Goal: Task Accomplishment & Management: Complete application form

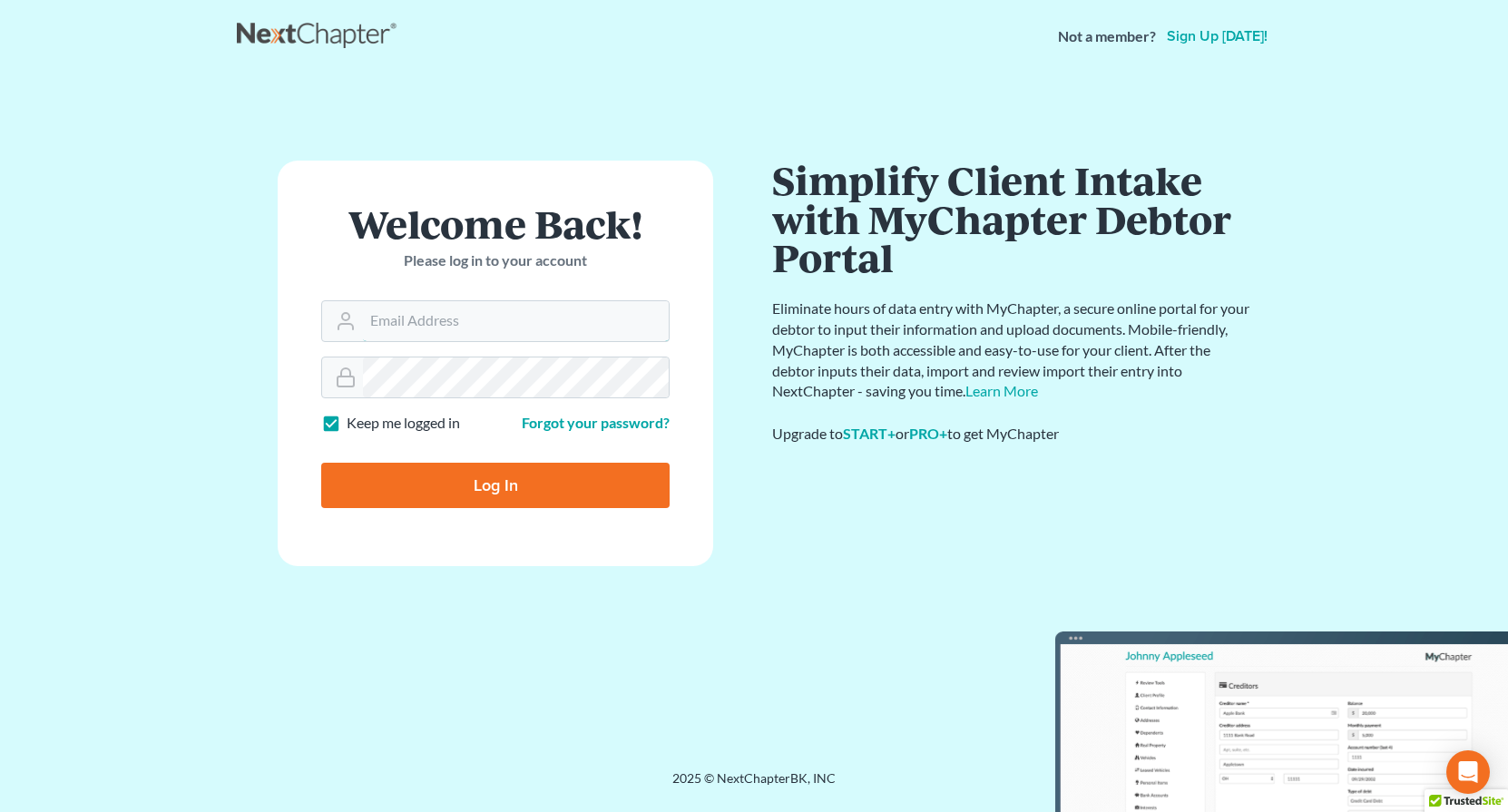
type input "[EMAIL_ADDRESS][DOMAIN_NAME]"
click at [431, 484] on input "Log In" at bounding box center [496, 485] width 349 height 46
type input "Thinking..."
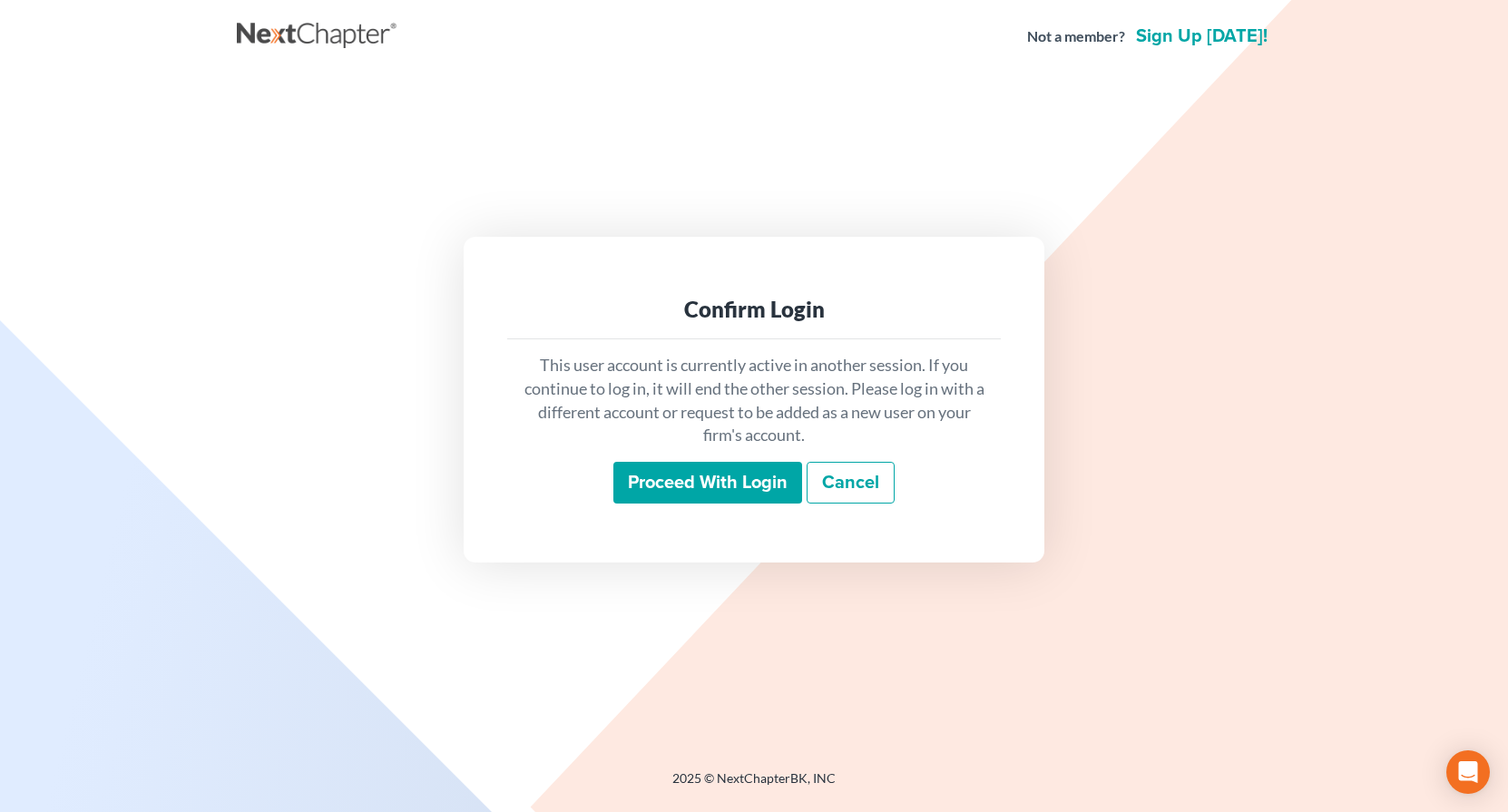
click at [679, 485] on input "Proceed with login" at bounding box center [707, 483] width 189 height 42
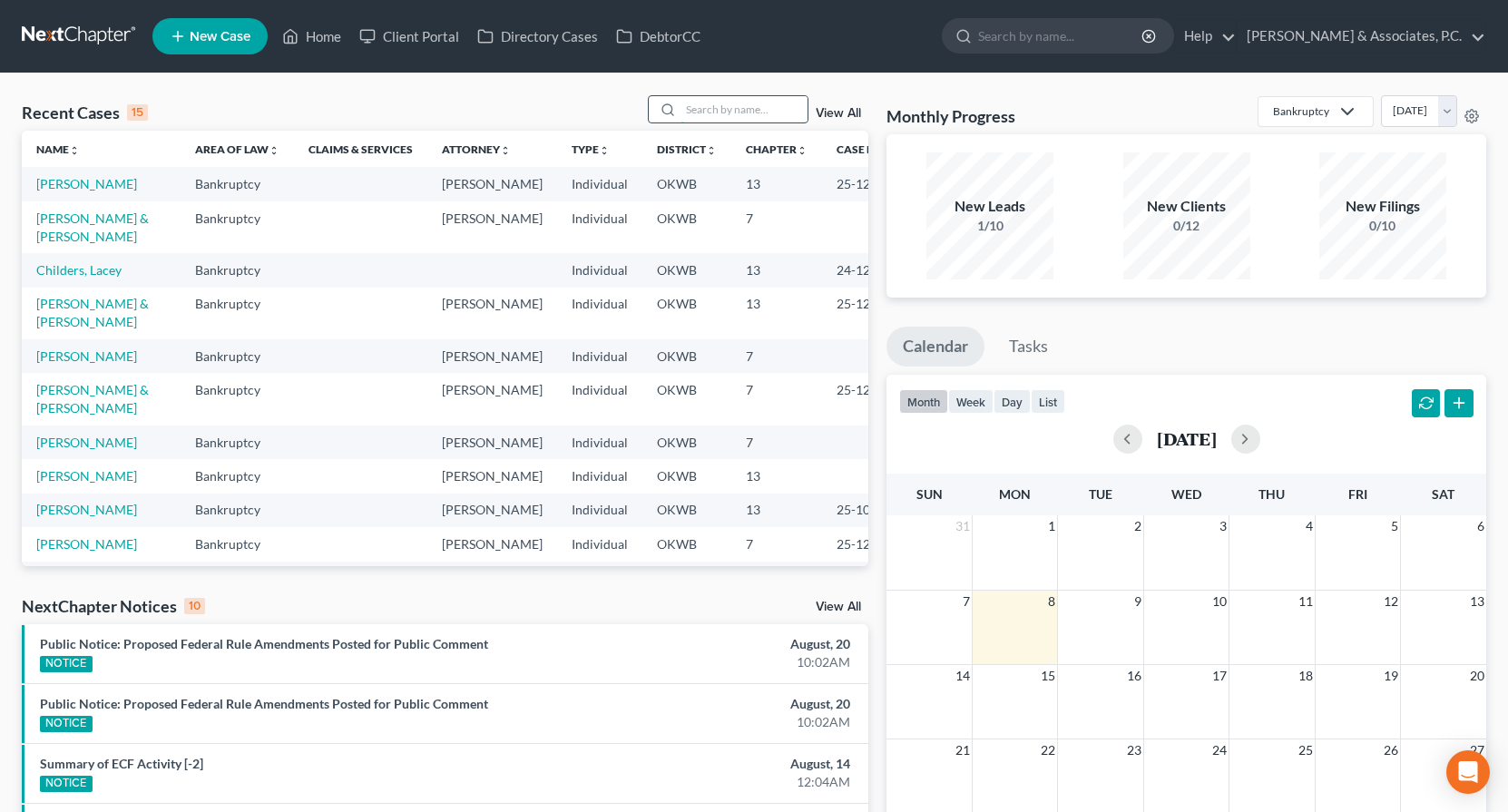
click at [712, 109] on input "search" at bounding box center [744, 110] width 127 height 27
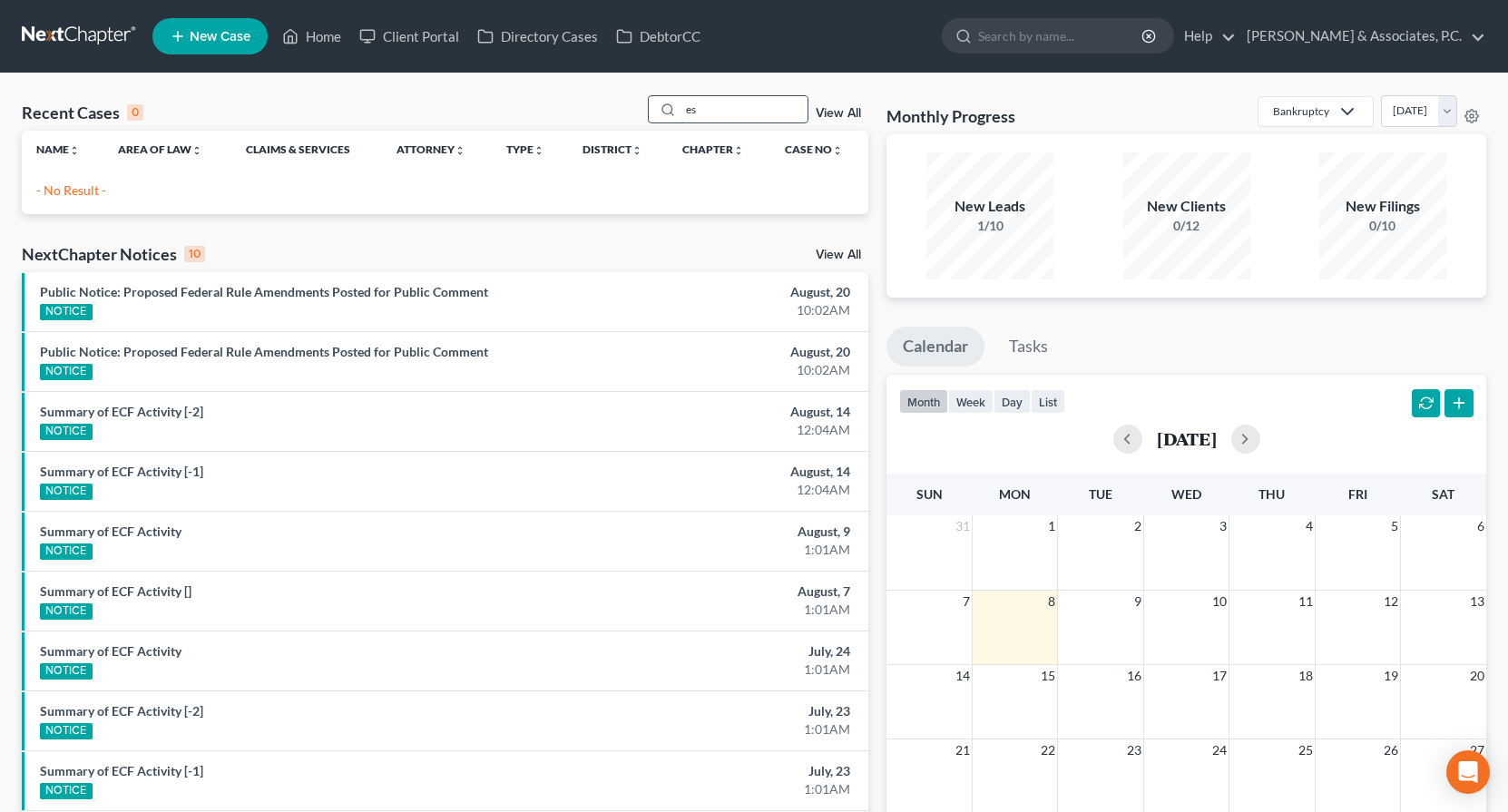
type input "e"
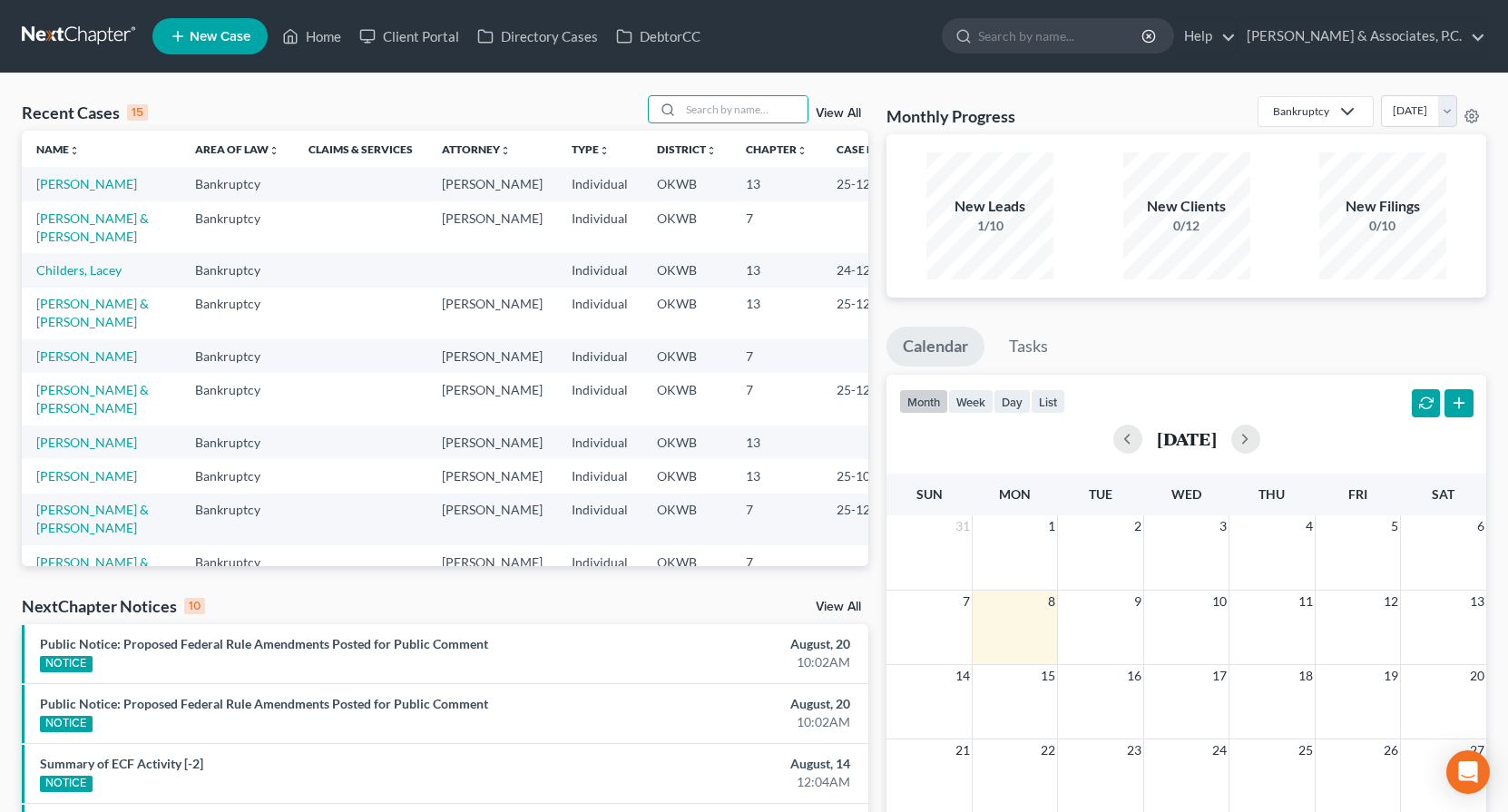
click at [198, 40] on span "New Case" at bounding box center [220, 36] width 61 height 13
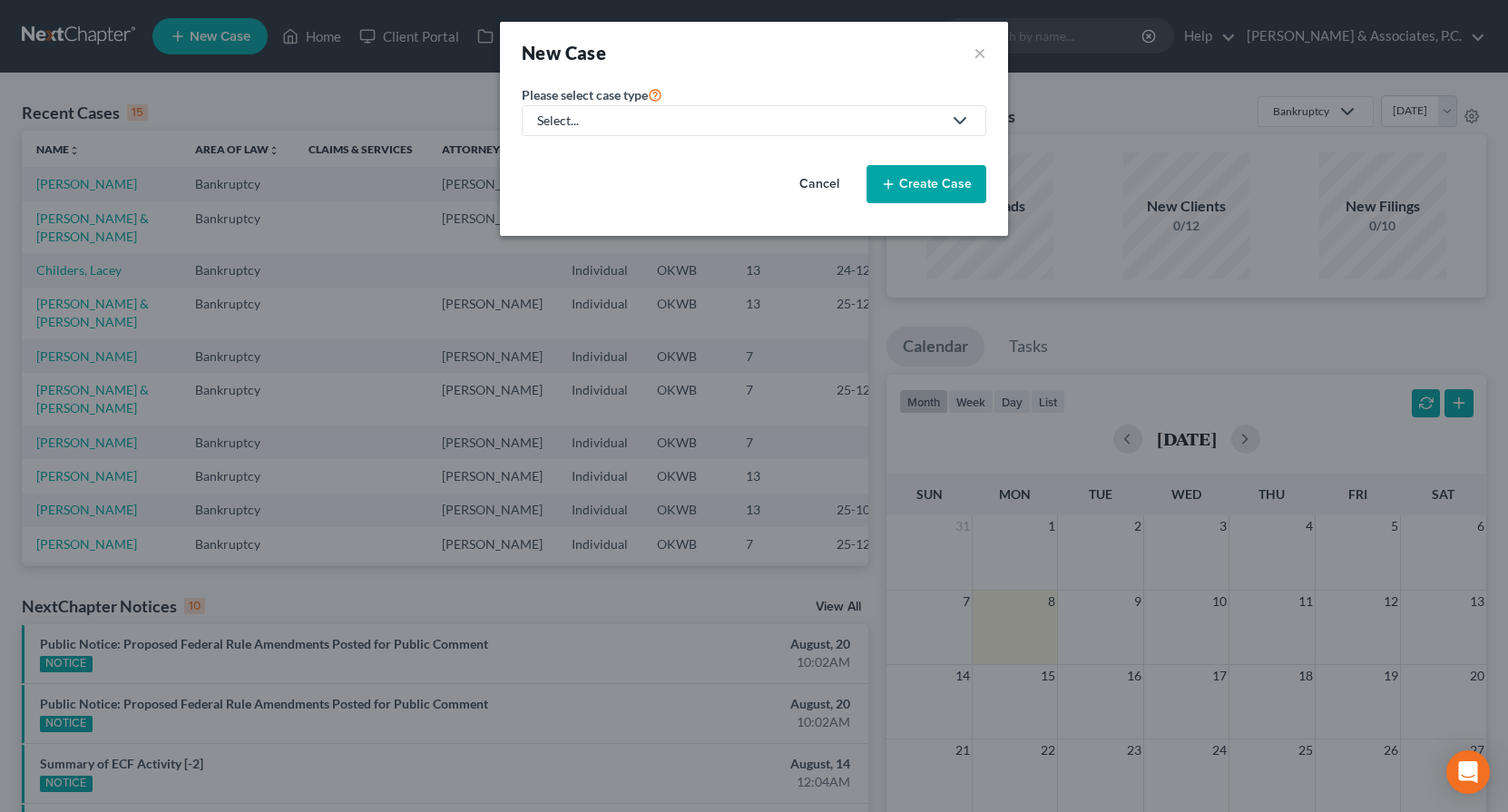
click at [603, 114] on div "Select..." at bounding box center [740, 120] width 405 height 18
click at [582, 150] on div "Bankruptcy" at bounding box center [625, 156] width 173 height 18
select select "65"
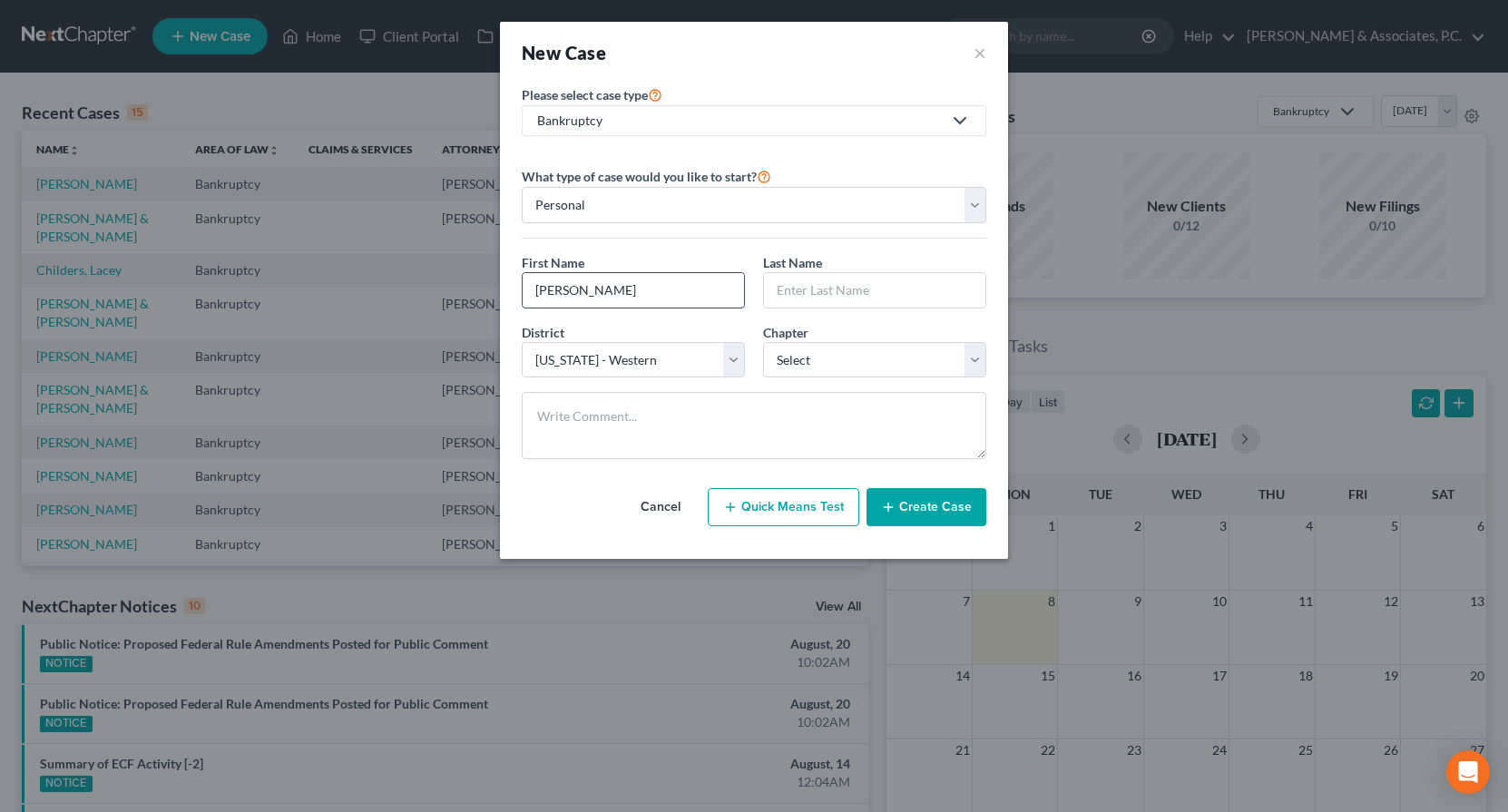
type input "Armando"
type input "Escarcega"
select select "0"
click at [955, 501] on button "Create Case" at bounding box center [927, 507] width 120 height 38
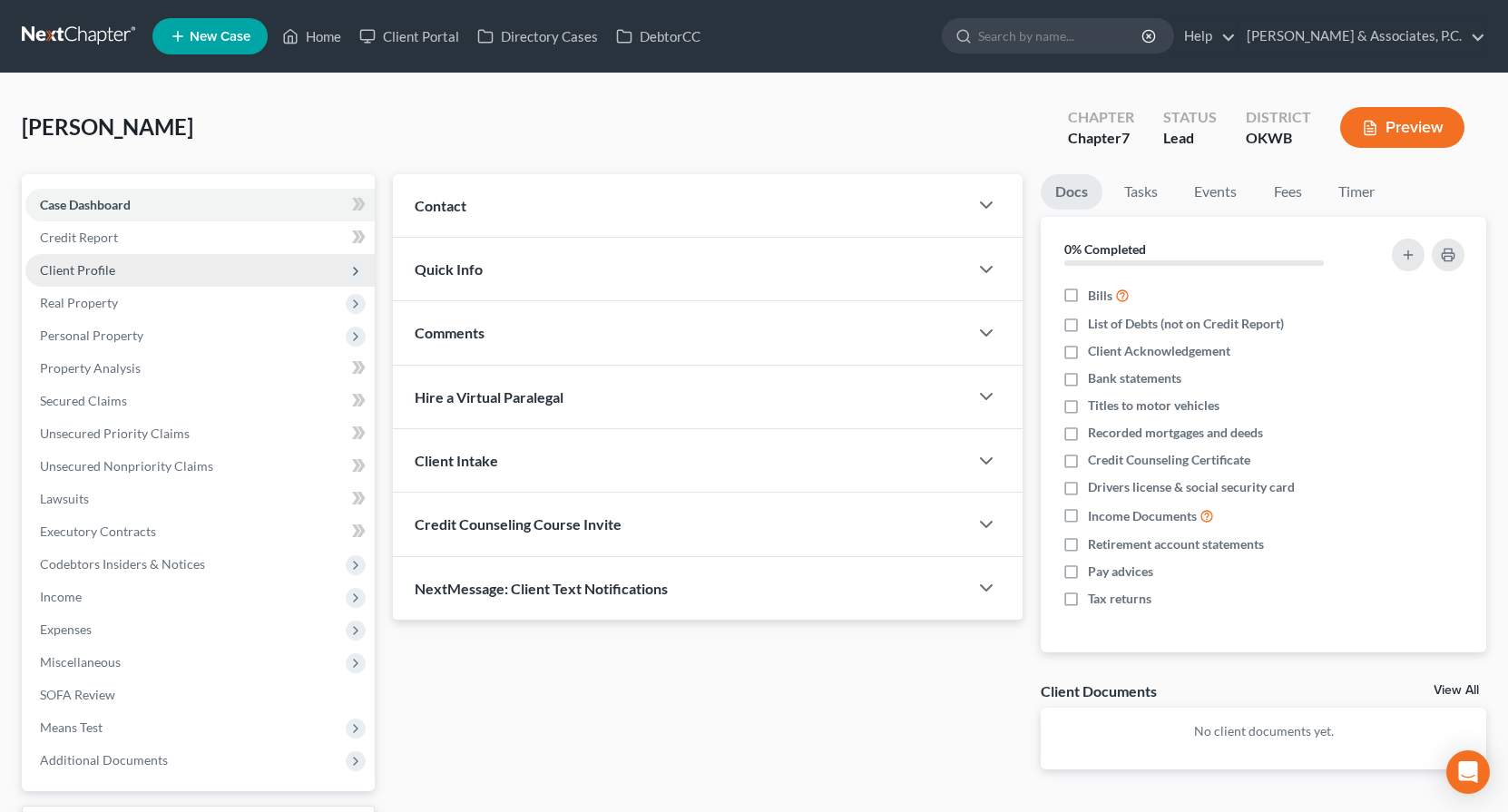
click at [122, 273] on span "Client Profile" at bounding box center [200, 271] width 349 height 32
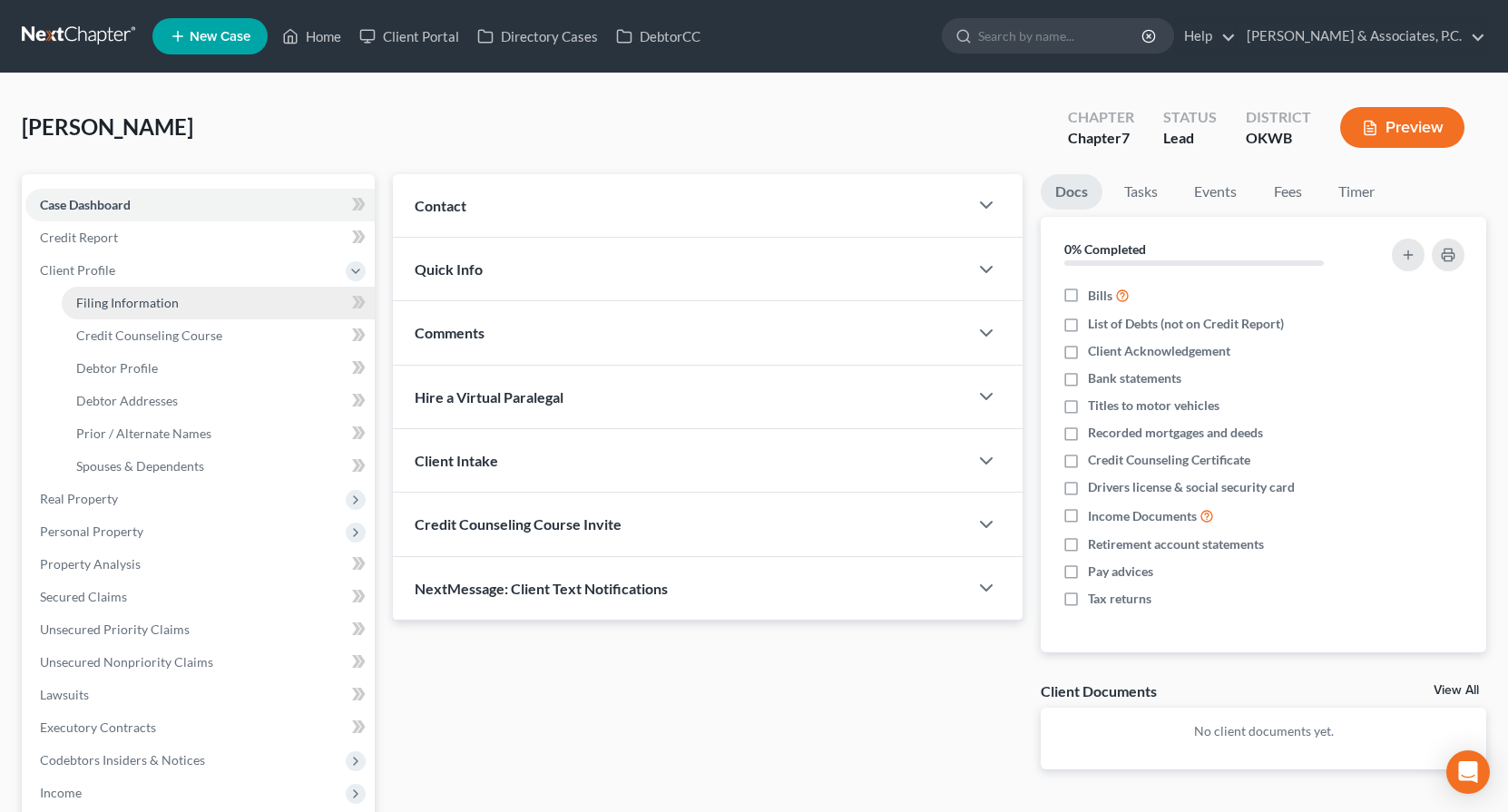
click at [155, 309] on span "Filing Information" at bounding box center [128, 302] width 103 height 15
select select "1"
select select "0"
select select "65"
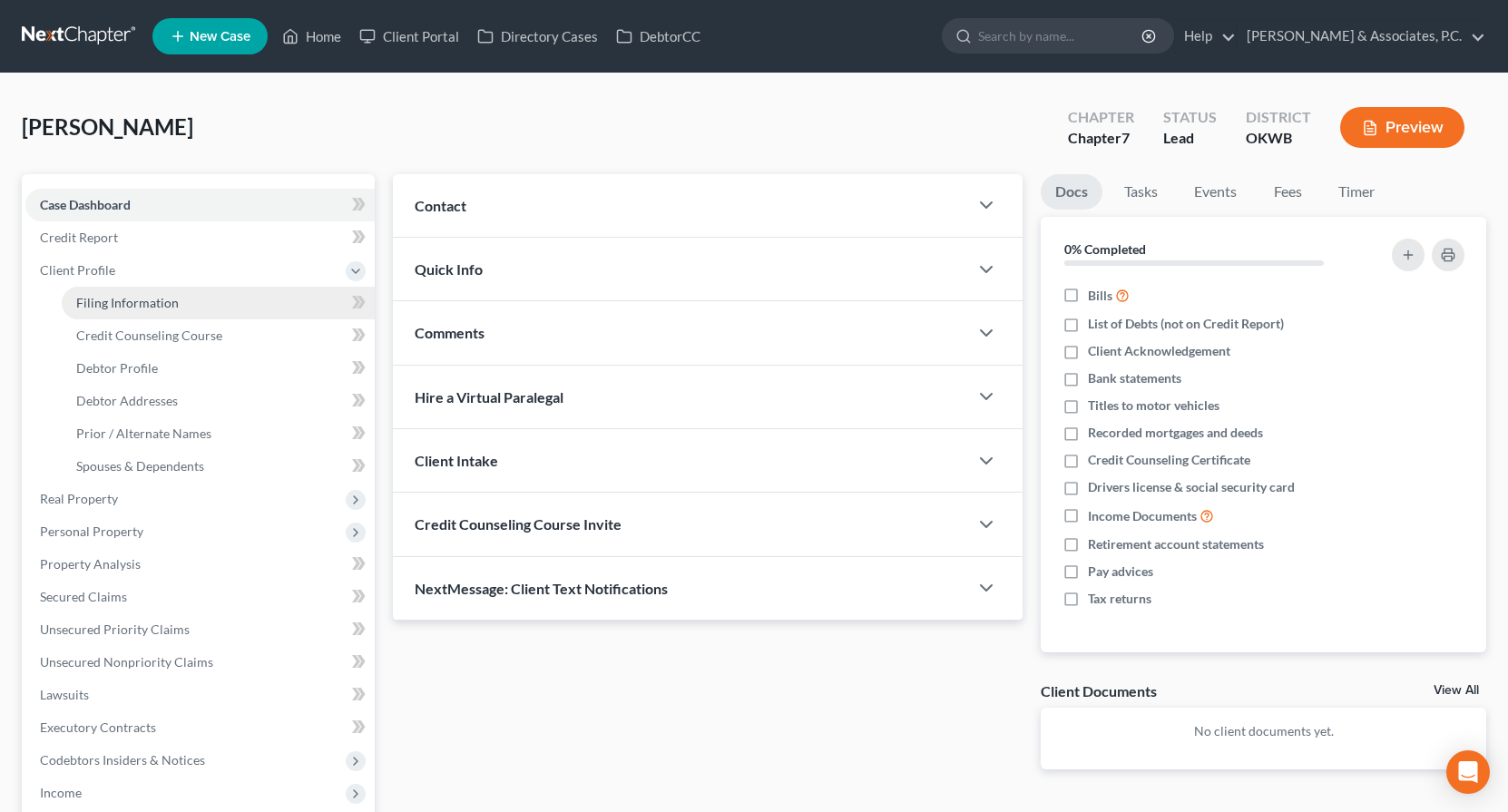
select select "37"
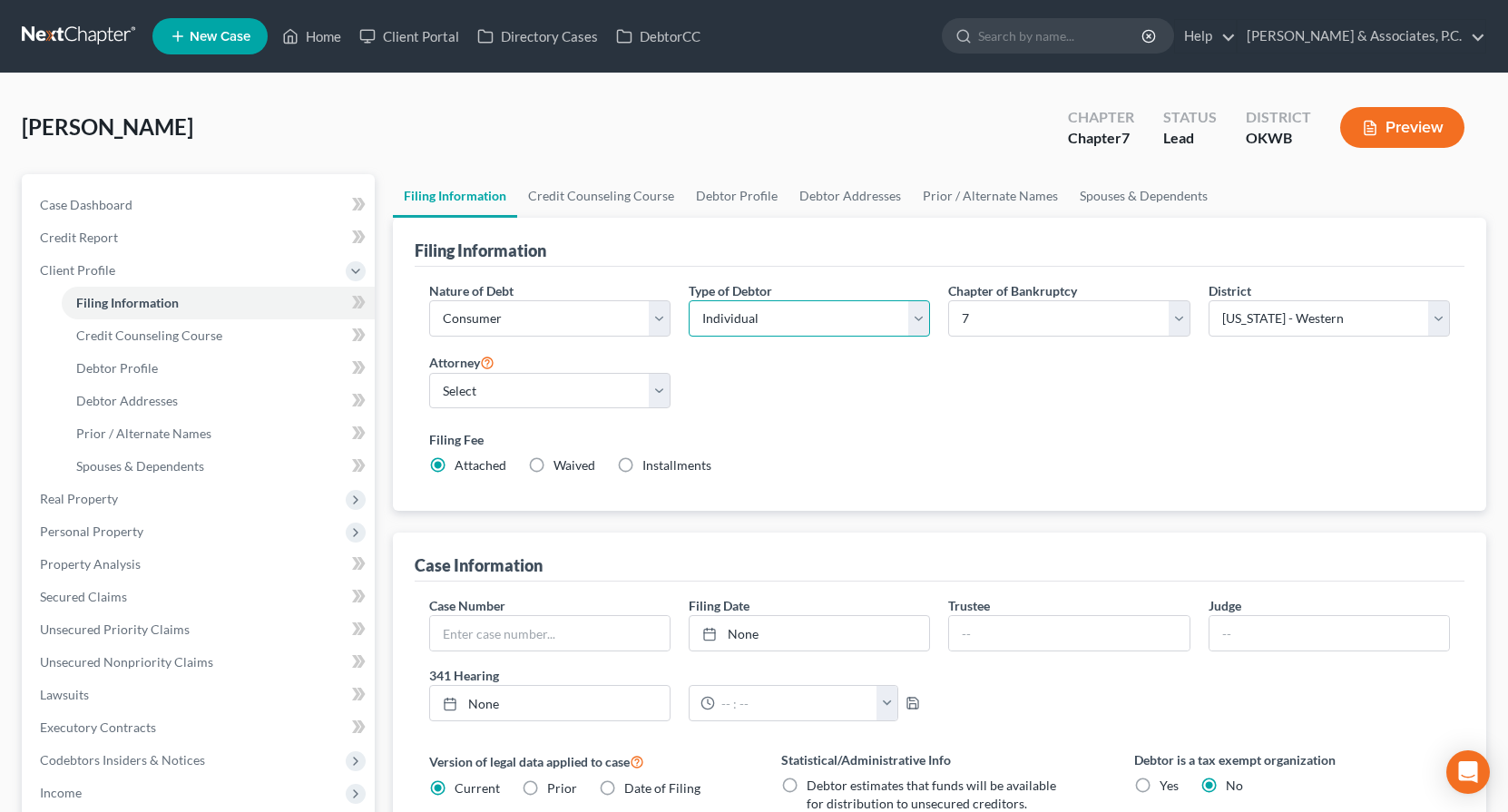
select select "1"
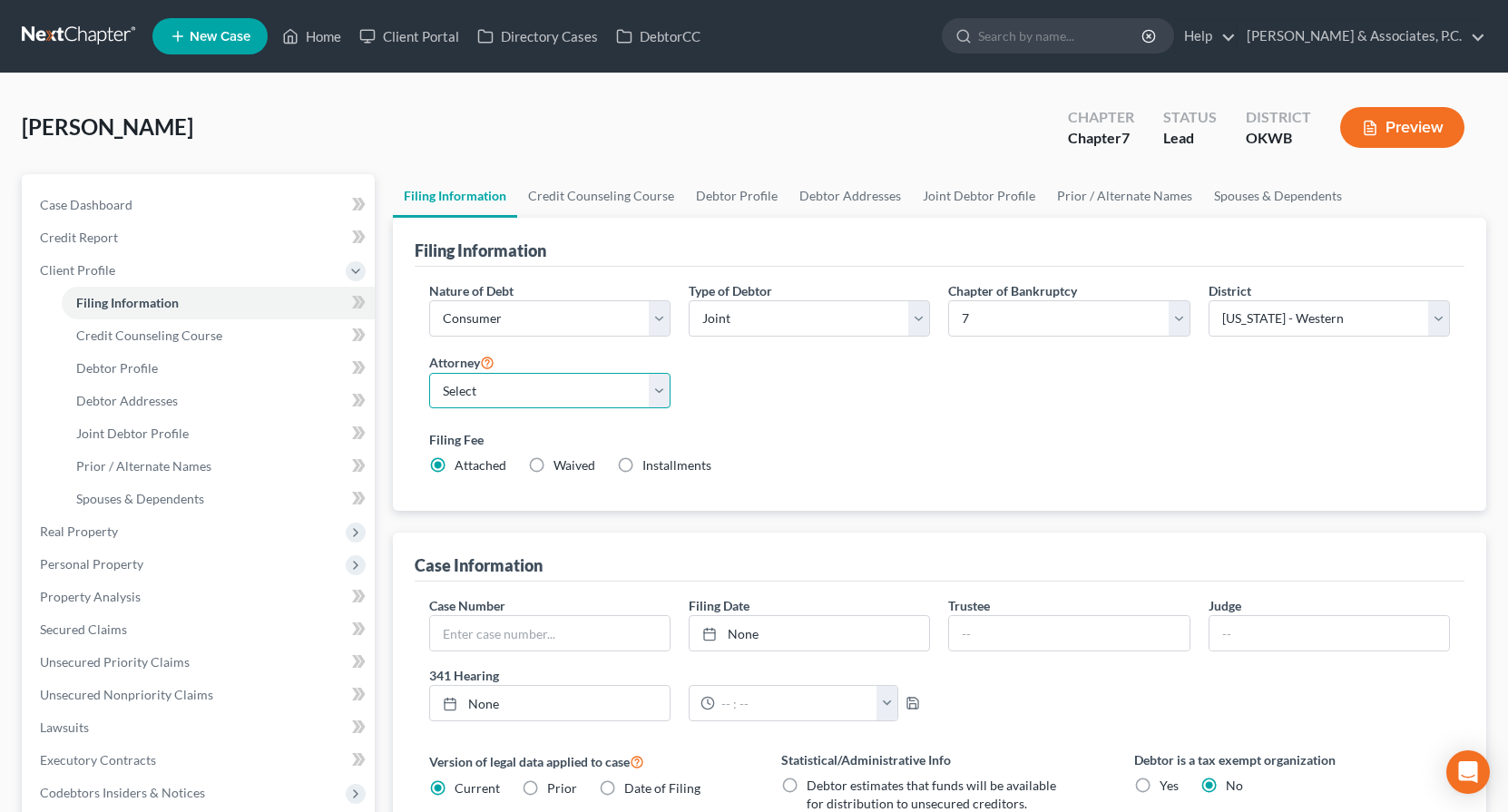
select select "2"
click at [757, 430] on label "Filing Fee" at bounding box center [940, 439] width 1022 height 19
click at [605, 208] on link "Credit Counseling Course" at bounding box center [601, 196] width 168 height 44
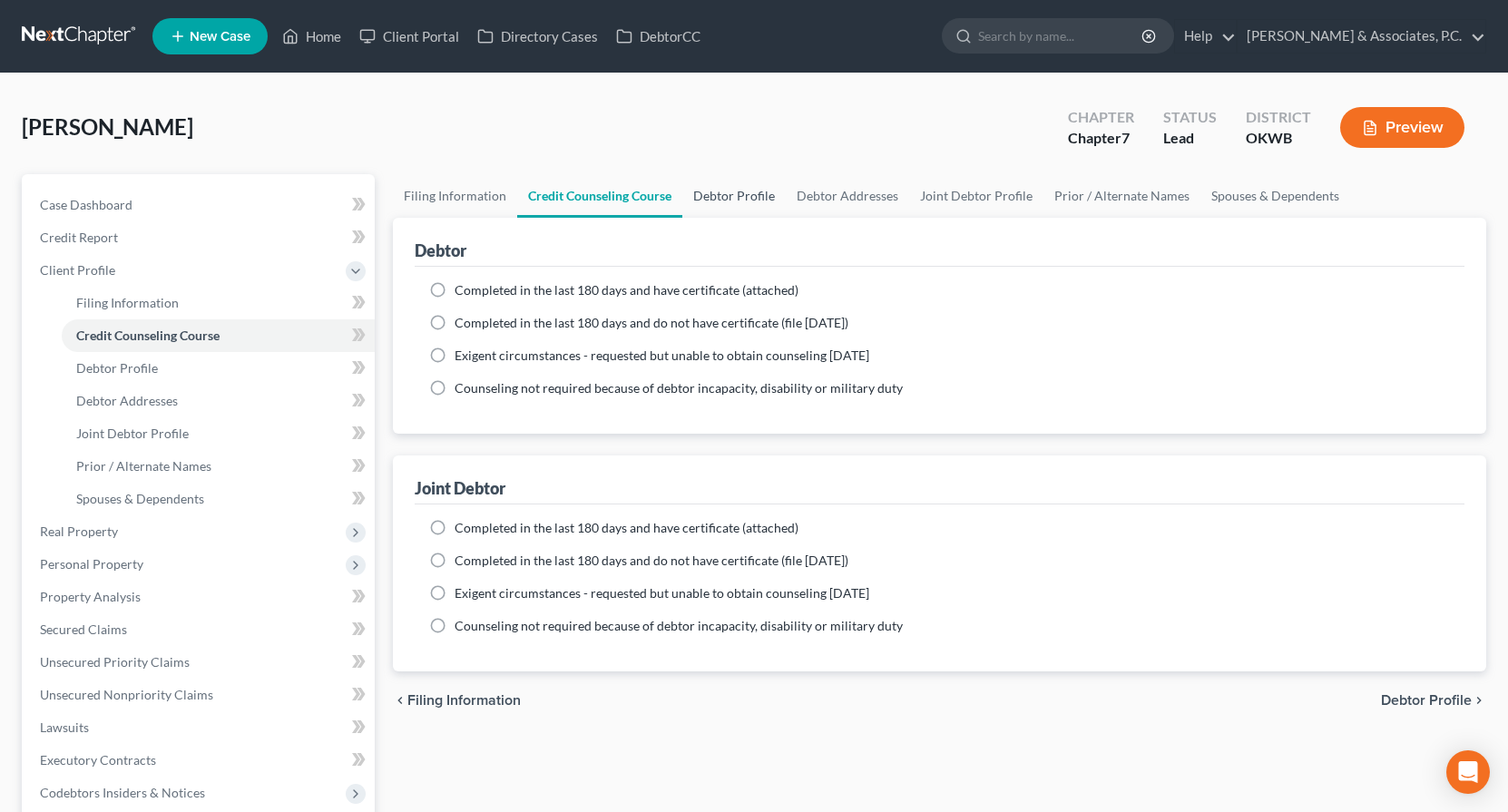
click at [722, 198] on link "Debtor Profile" at bounding box center [734, 196] width 104 height 44
select select "1"
select select "0"
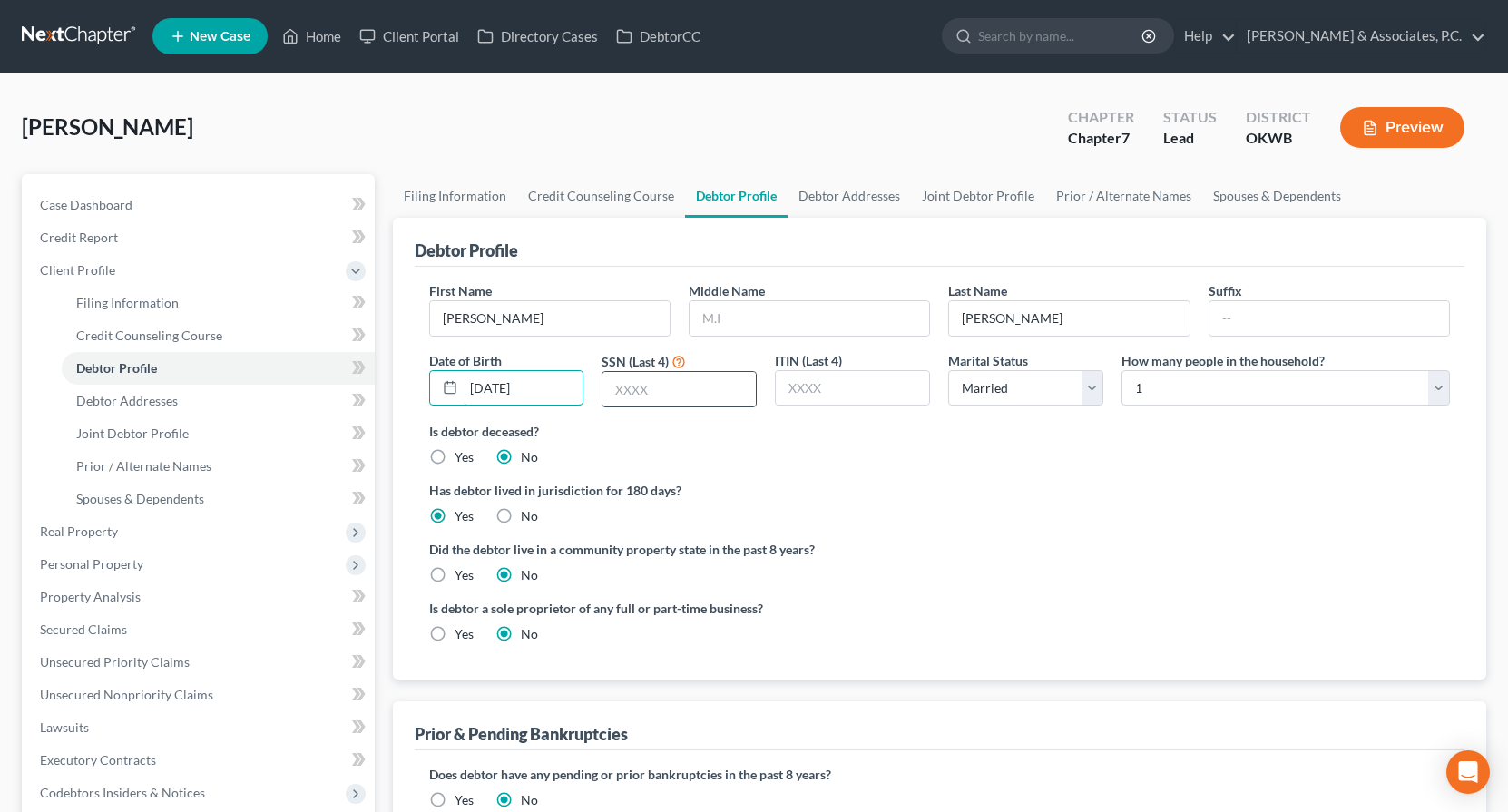
type input "12/04/1978"
click at [707, 390] on input "text" at bounding box center [679, 389] width 153 height 34
type input "9940"
select select "2"
click at [1192, 431] on label "Is debtor deceased?" at bounding box center [940, 432] width 1022 height 19
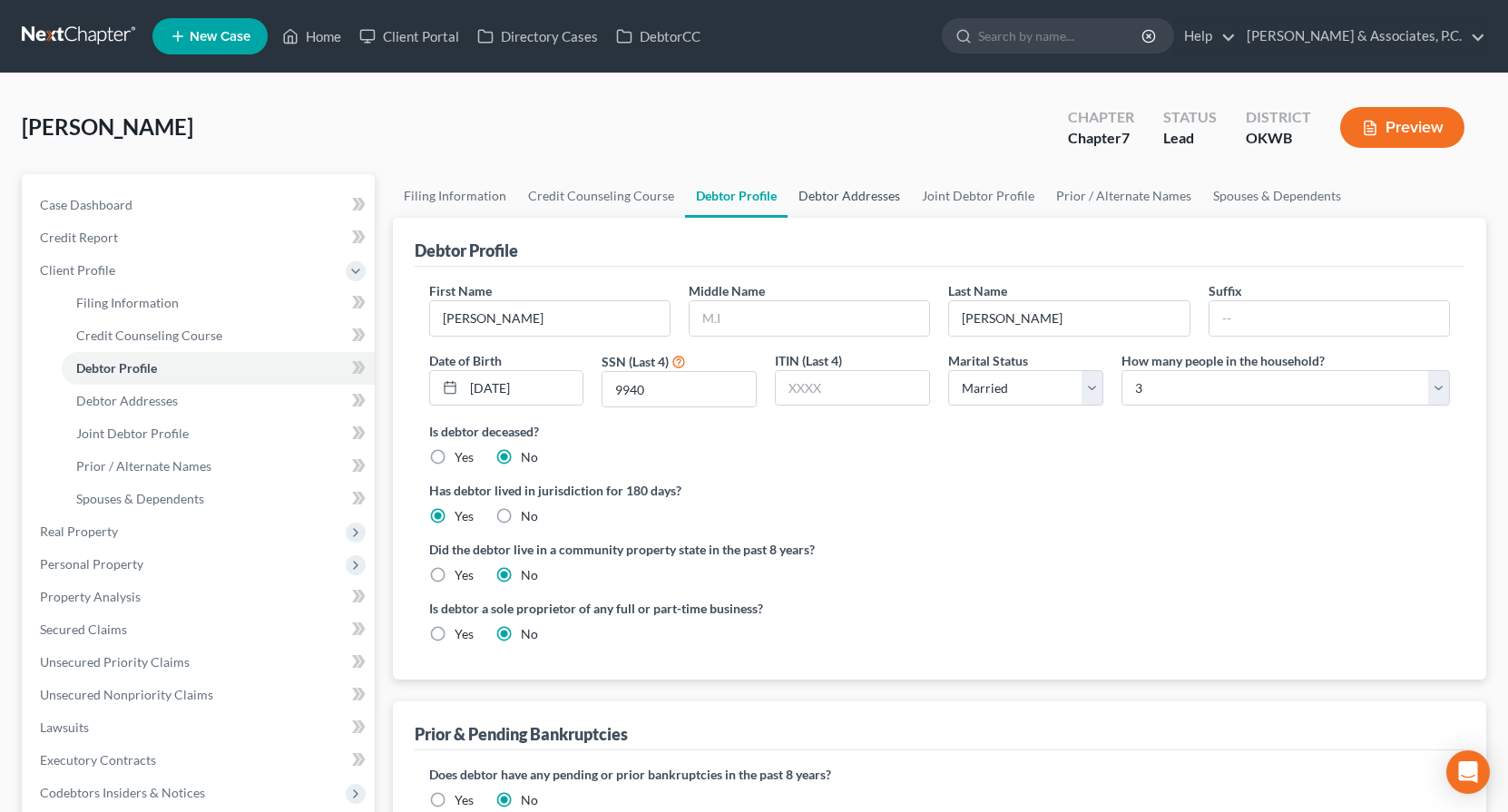
click at [812, 197] on link "Debtor Addresses" at bounding box center [848, 196] width 123 height 44
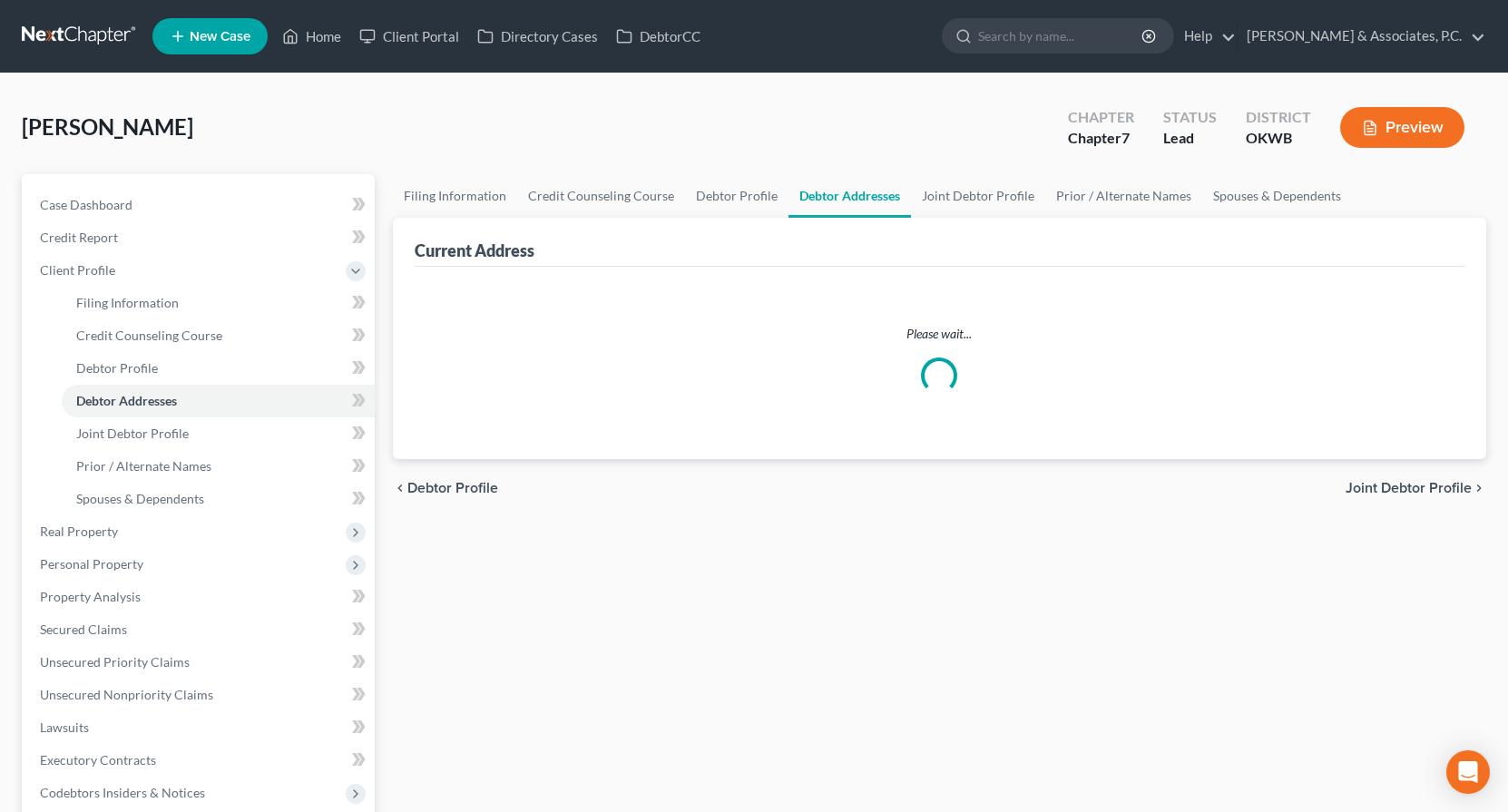
select select "0"
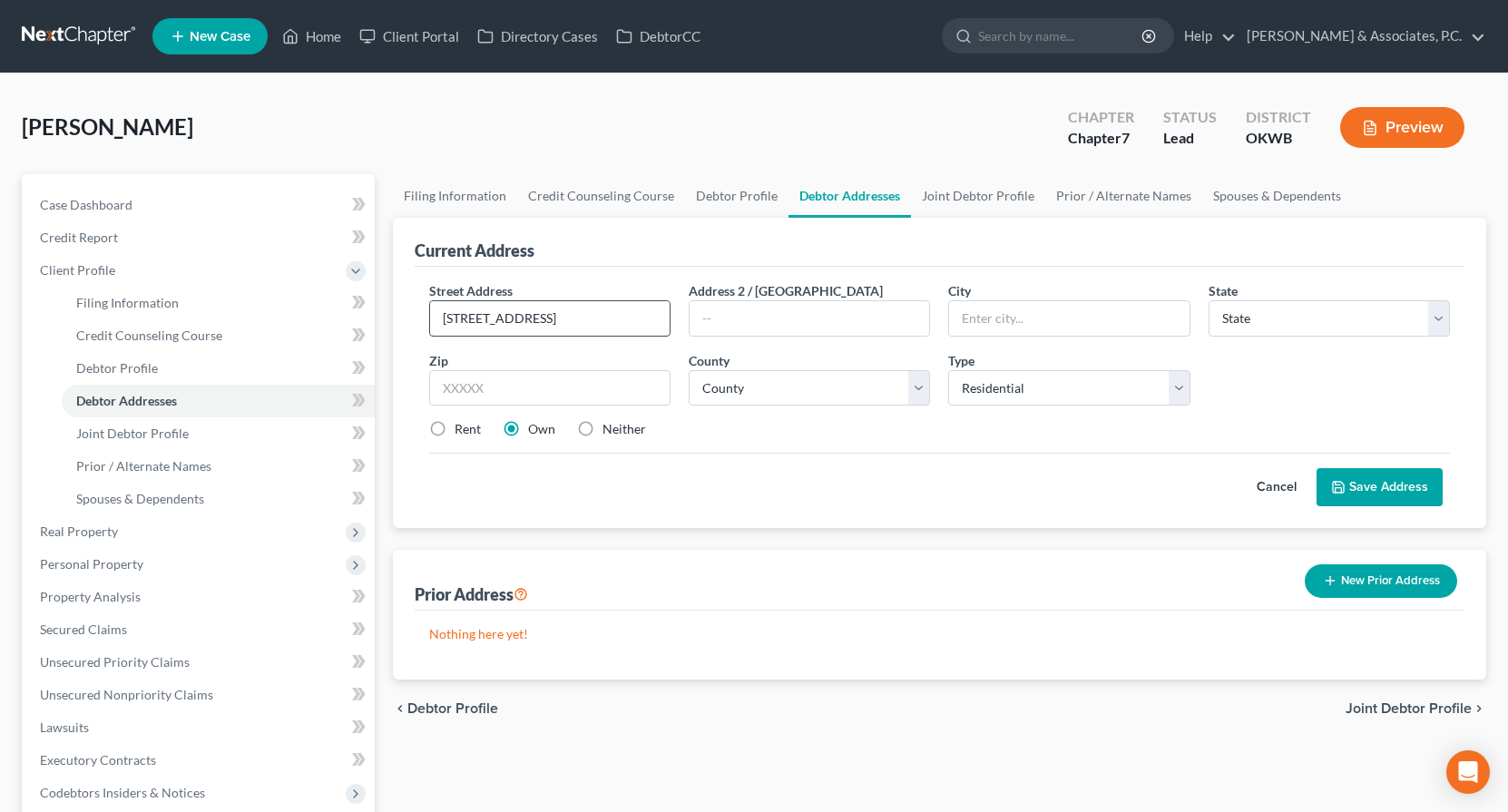
type input "3645 North 2820 Road"
type input "Hennessey"
select select "37"
type input "73742"
select select "36"
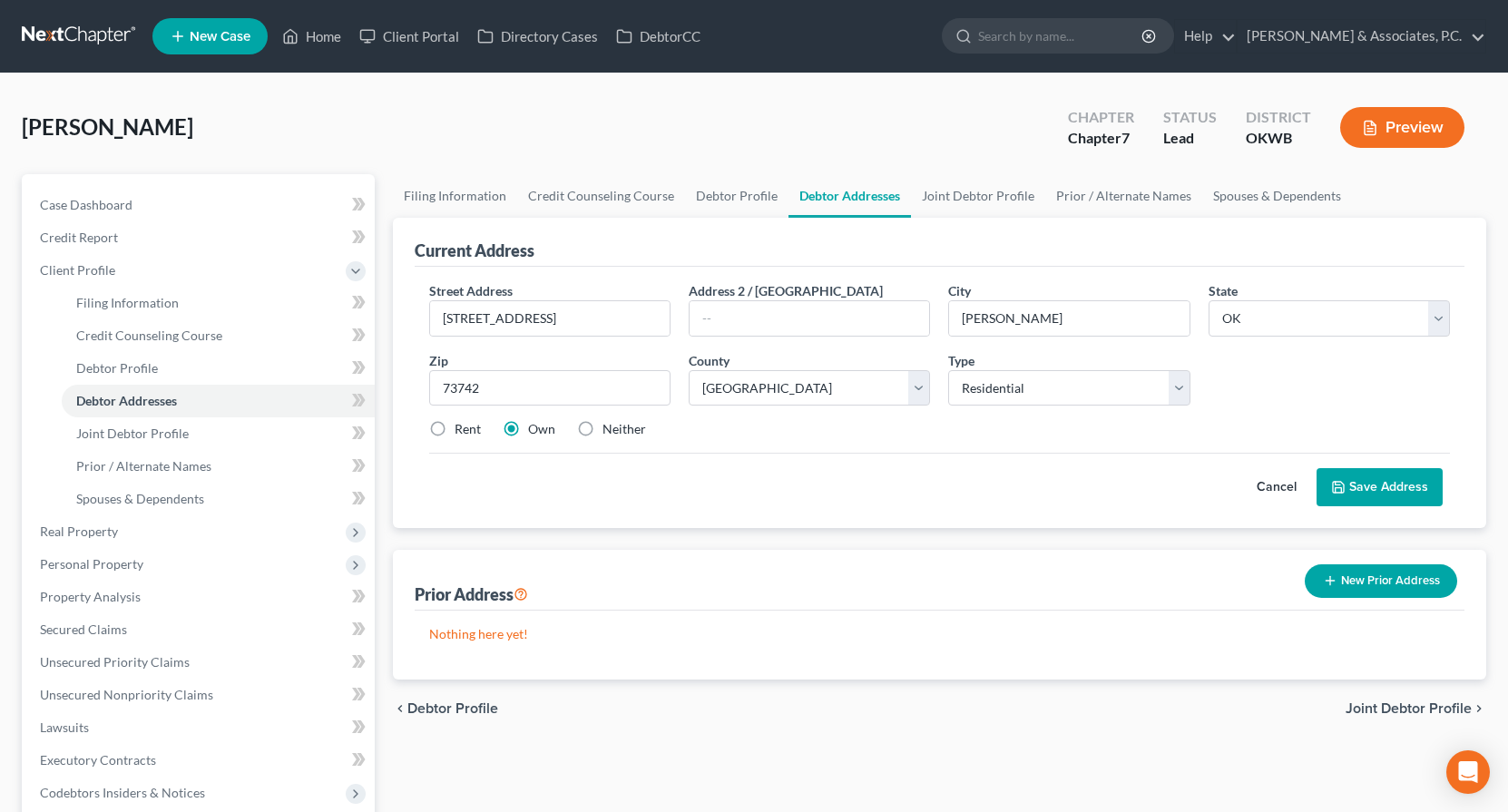
click at [1396, 487] on button "Save Address" at bounding box center [1379, 487] width 126 height 38
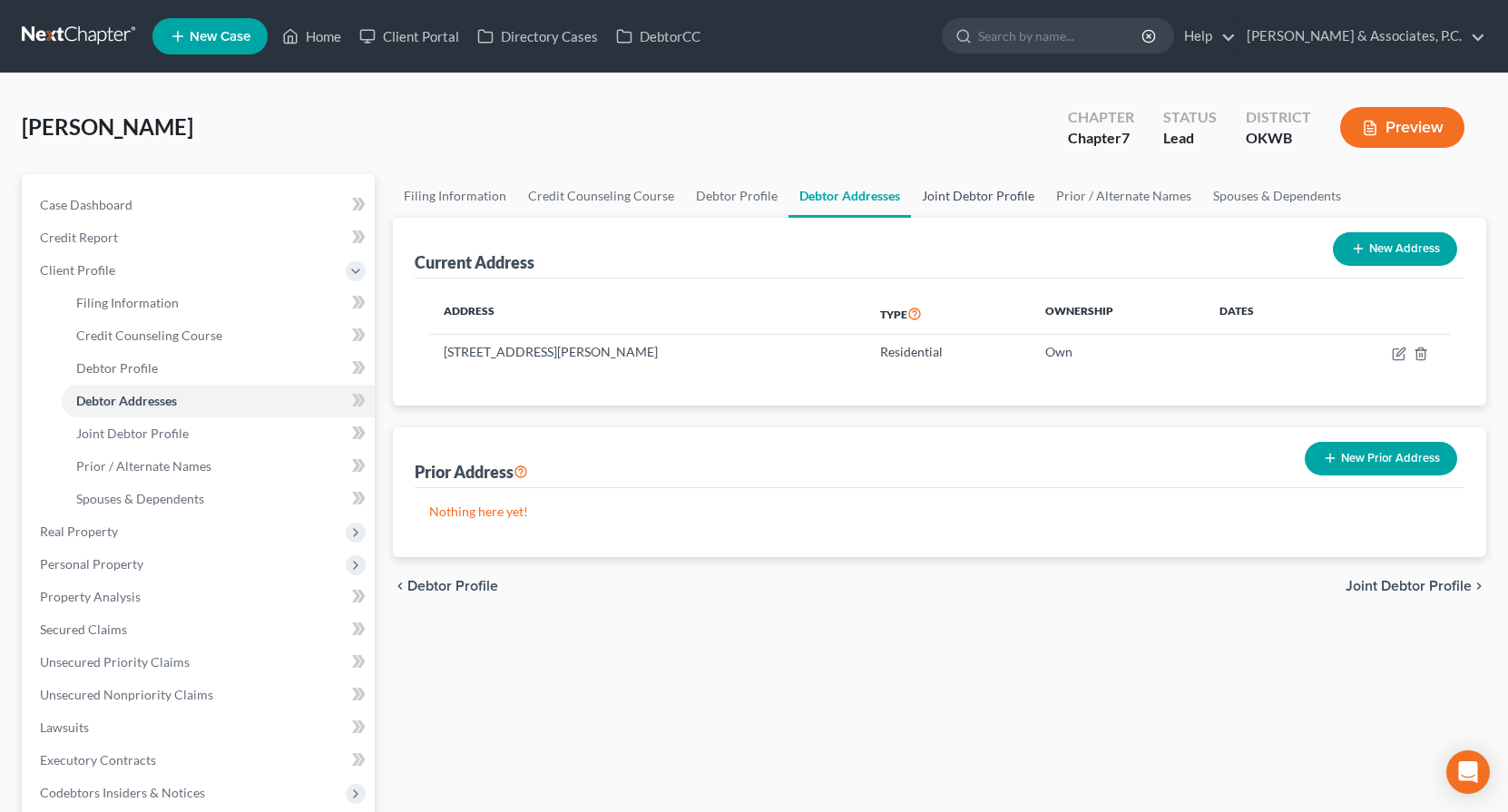
click at [982, 200] on link "Joint Debtor Profile" at bounding box center [978, 196] width 134 height 44
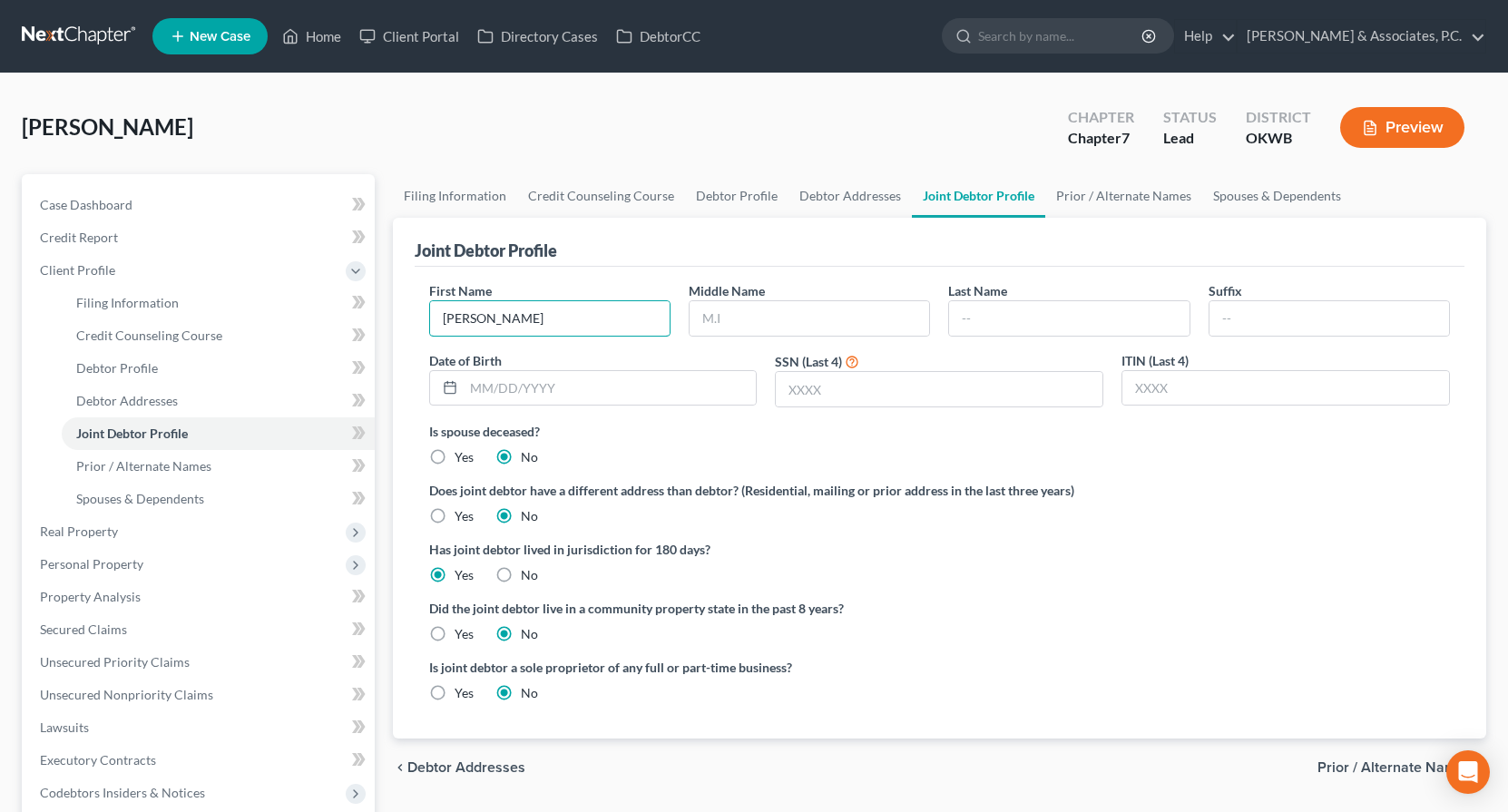
type input "Paola"
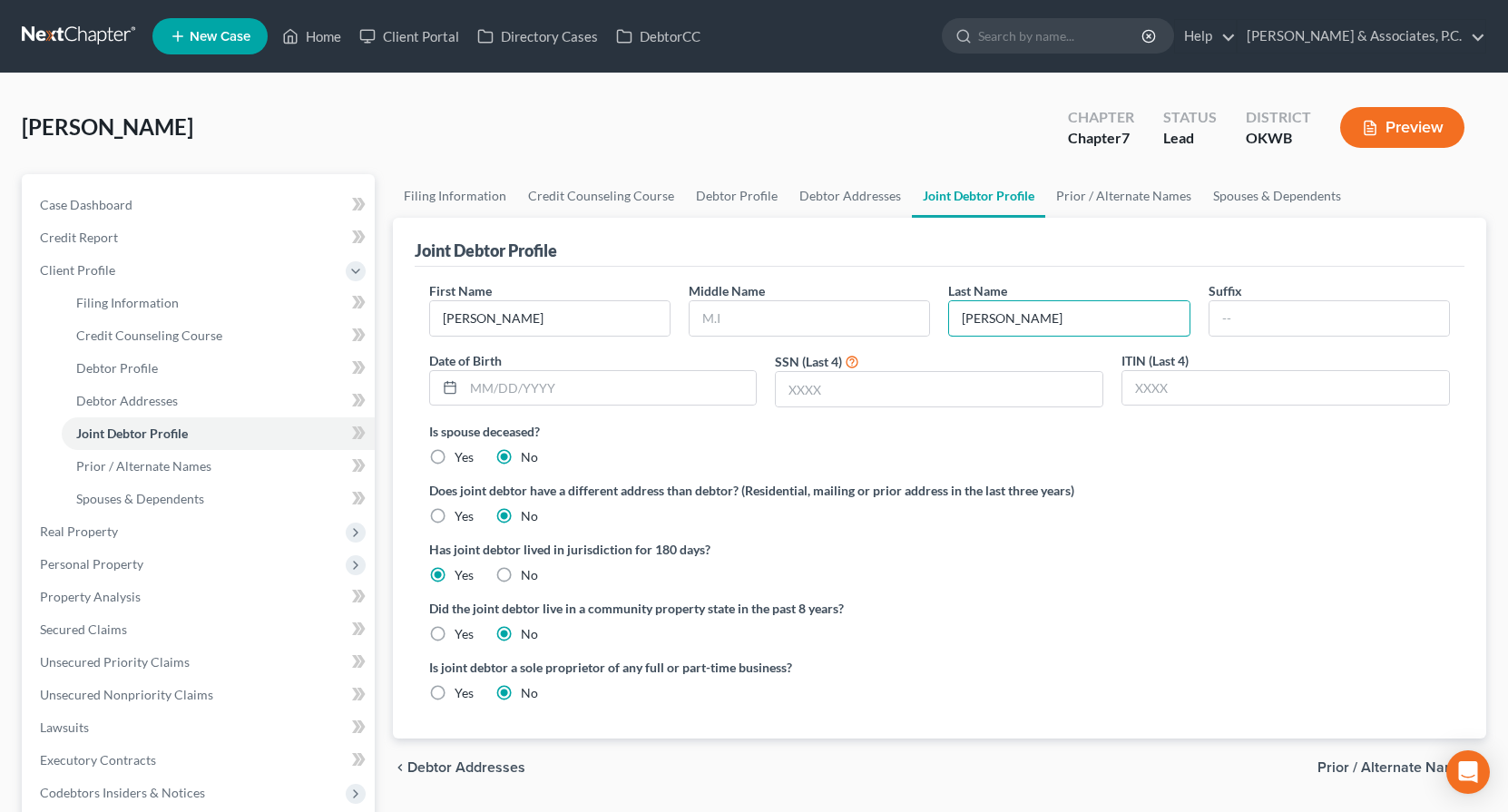
type input "Escarcega"
type input "12/04/1967"
click at [842, 387] on input "text" at bounding box center [939, 389] width 327 height 34
type input "4372"
click at [1102, 203] on link "Prior / Alternate Names" at bounding box center [1124, 196] width 157 height 44
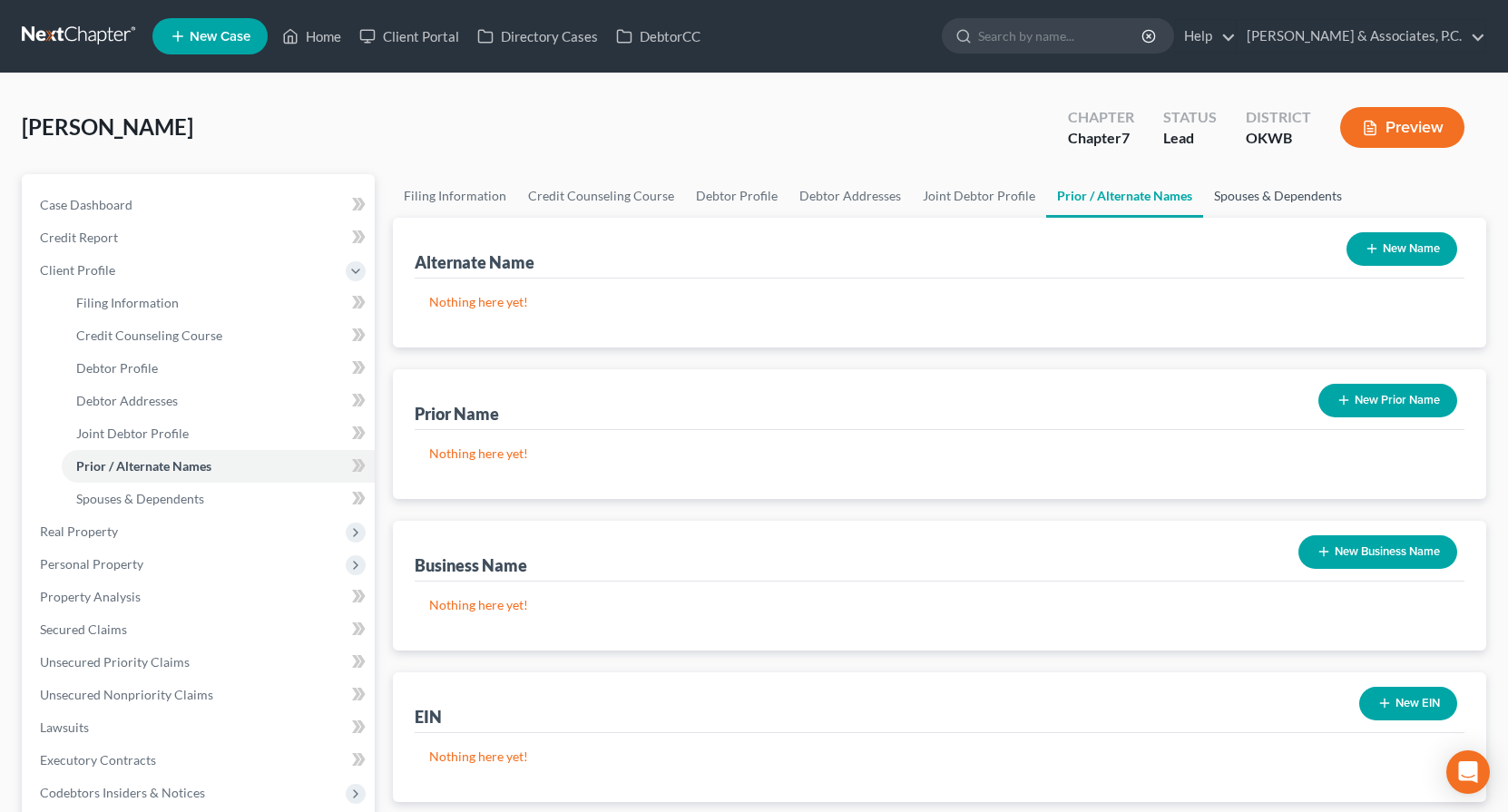
click at [1250, 194] on link "Spouses & Dependents" at bounding box center [1277, 196] width 150 height 44
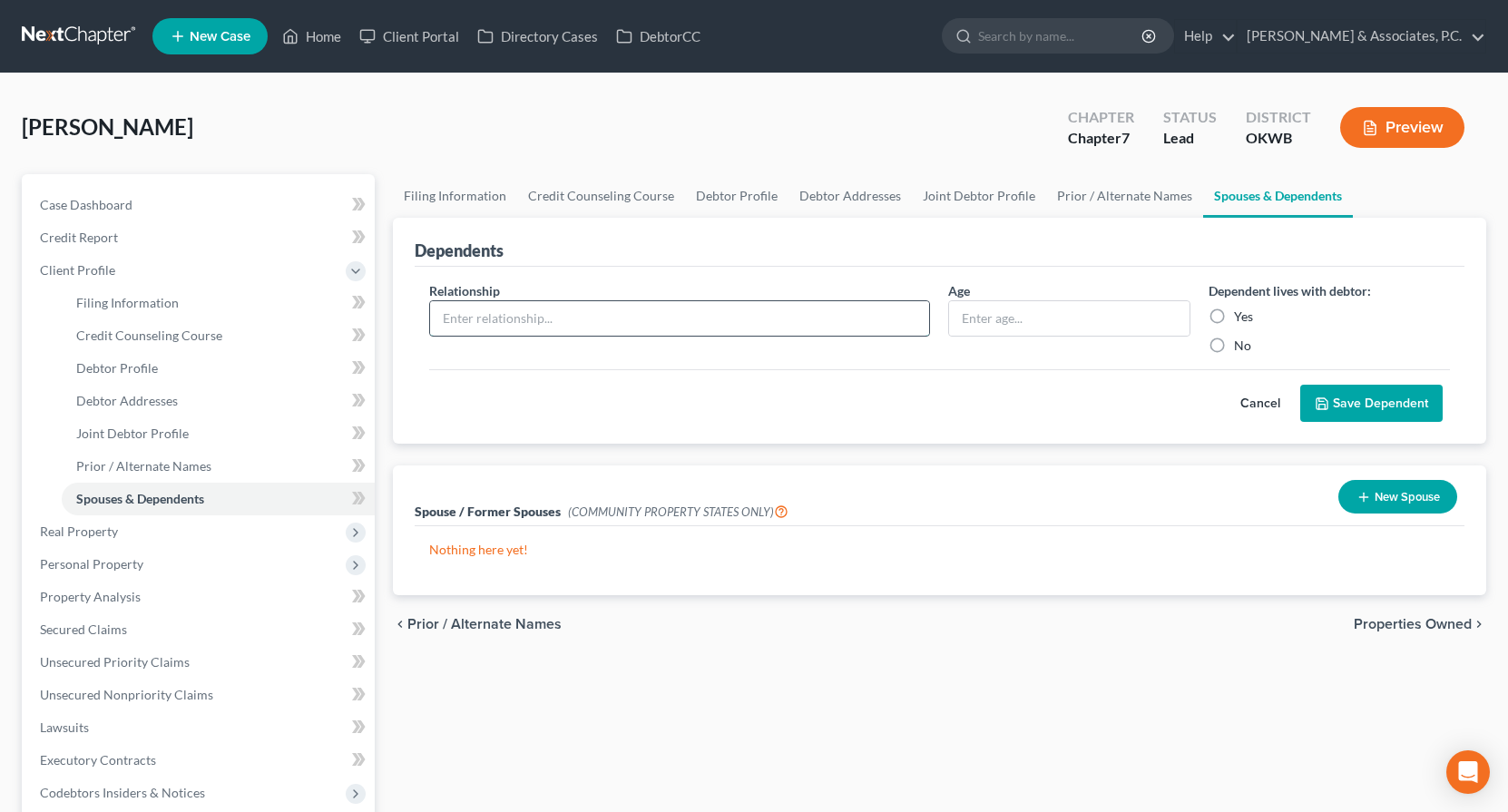
click at [525, 318] on input "text" at bounding box center [680, 318] width 499 height 34
type input "K"
type input "d"
type input "Daughter"
type input "25"
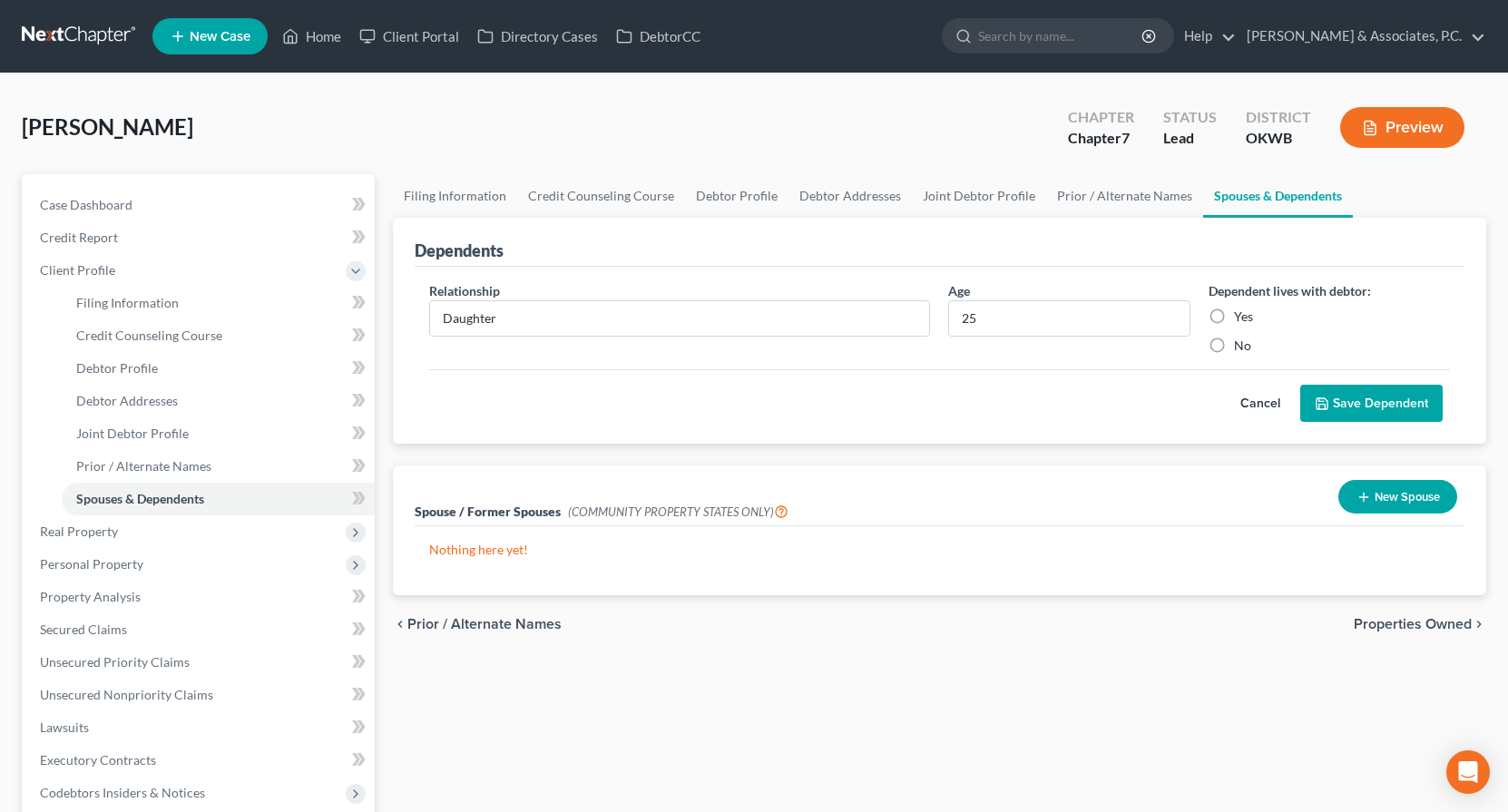
click at [1234, 316] on label "Yes" at bounding box center [1244, 316] width 19 height 18
click at [1241, 316] on input "Yes" at bounding box center [1247, 314] width 11 height 11
radio input "true"
click at [1373, 402] on button "Save Dependent" at bounding box center [1371, 404] width 142 height 38
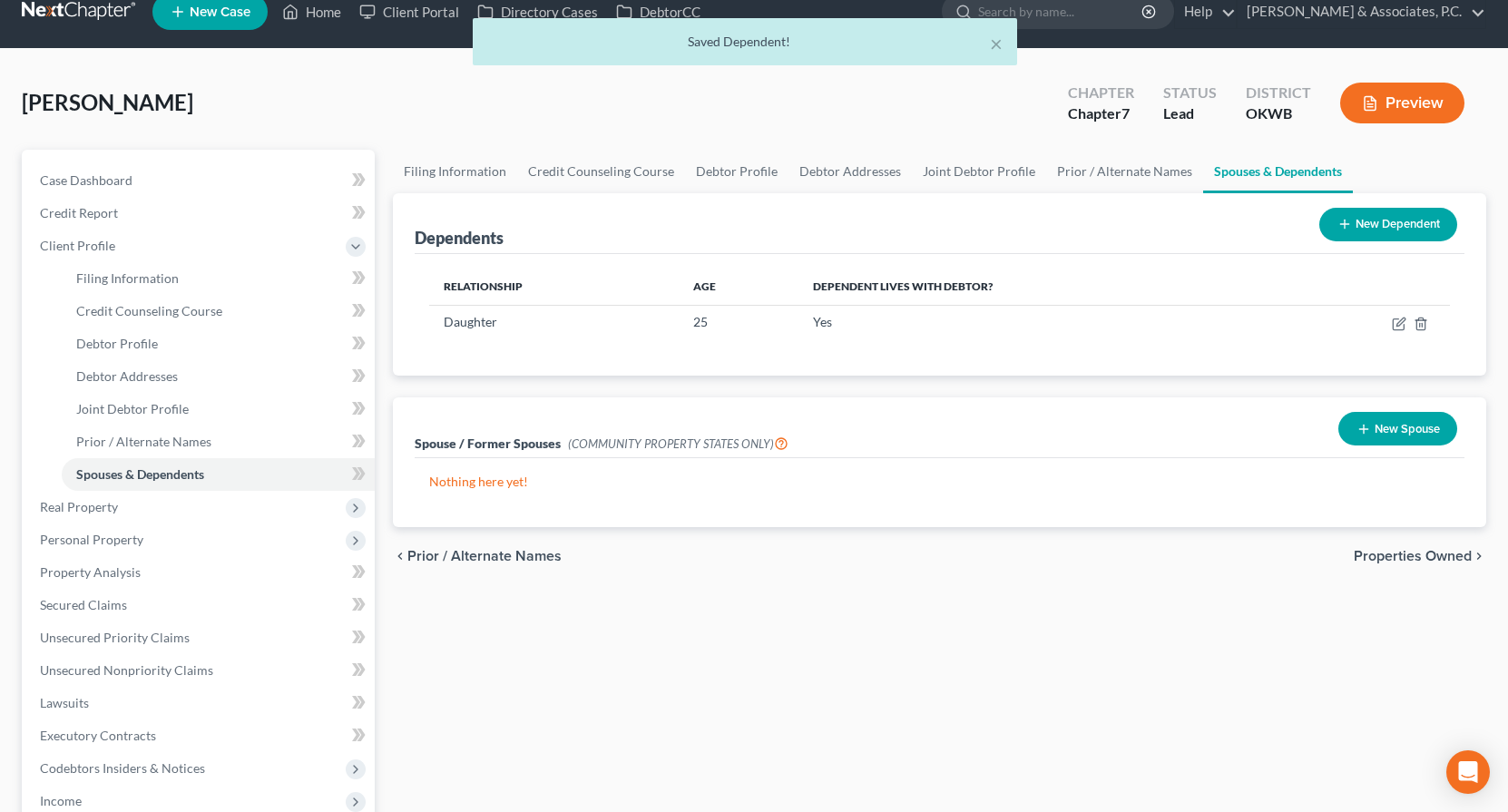
scroll to position [53, 0]
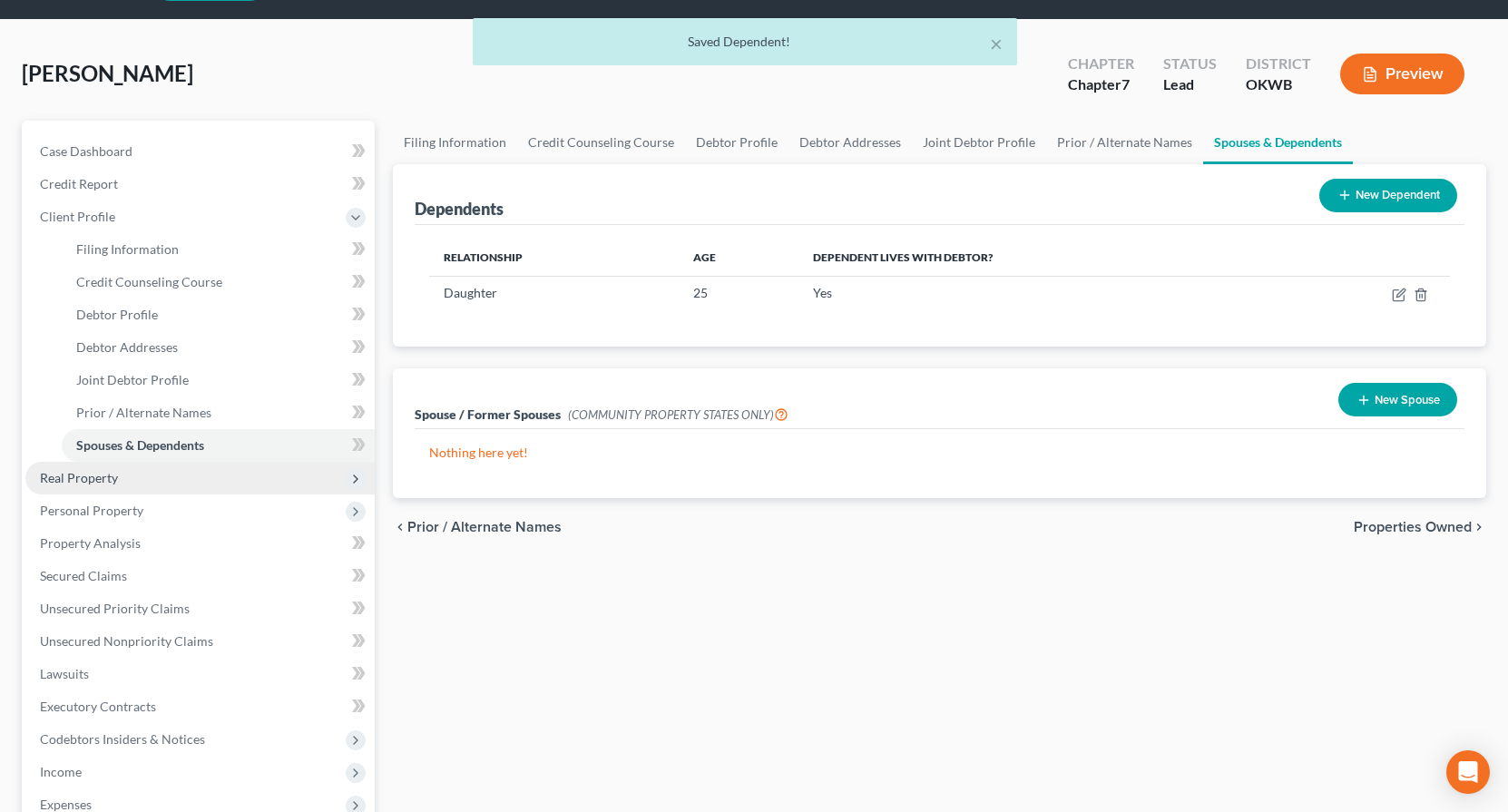
click at [128, 480] on span "Real Property" at bounding box center [200, 478] width 349 height 32
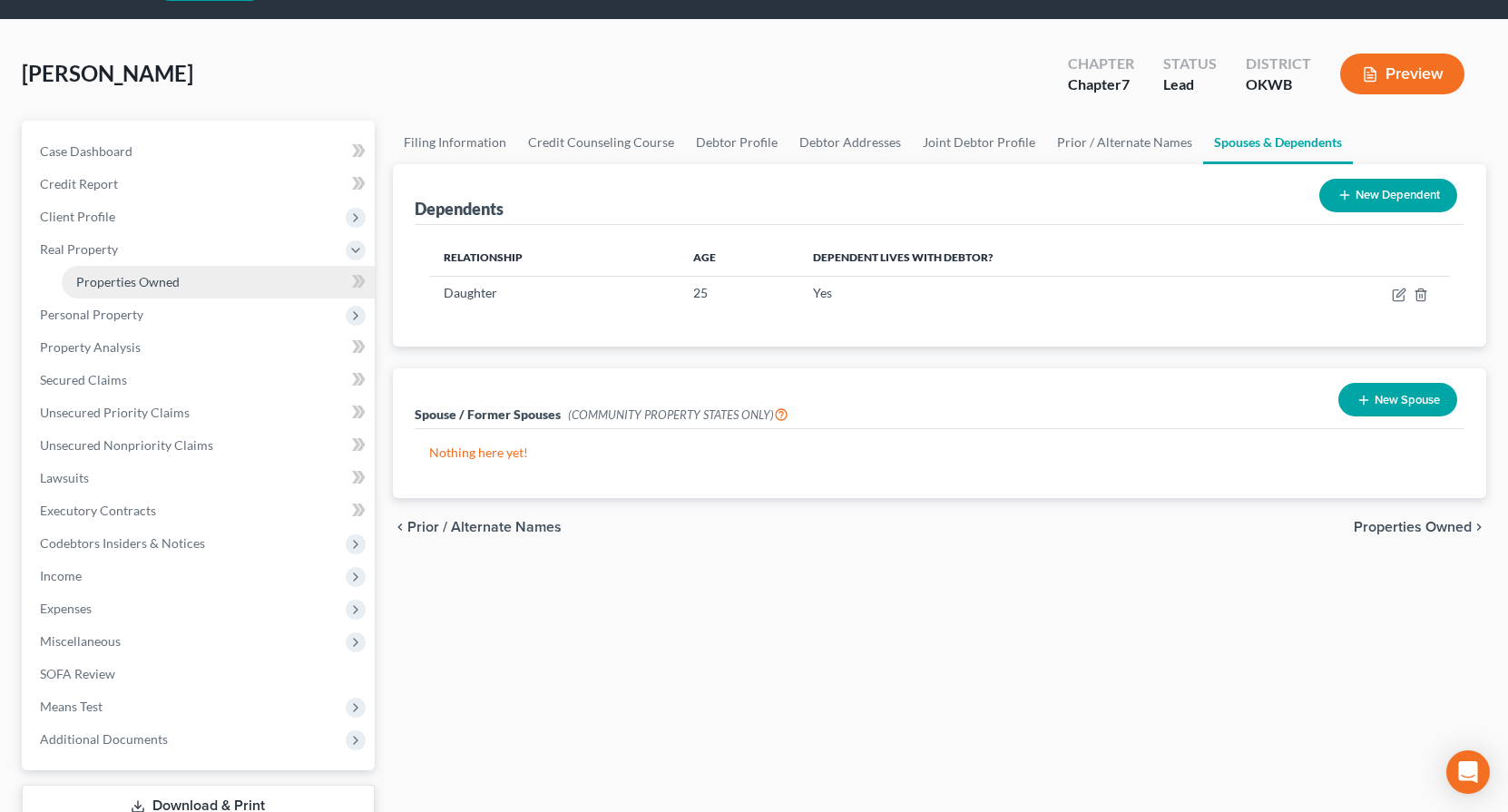
click at [141, 282] on span "Properties Owned" at bounding box center [128, 281] width 104 height 15
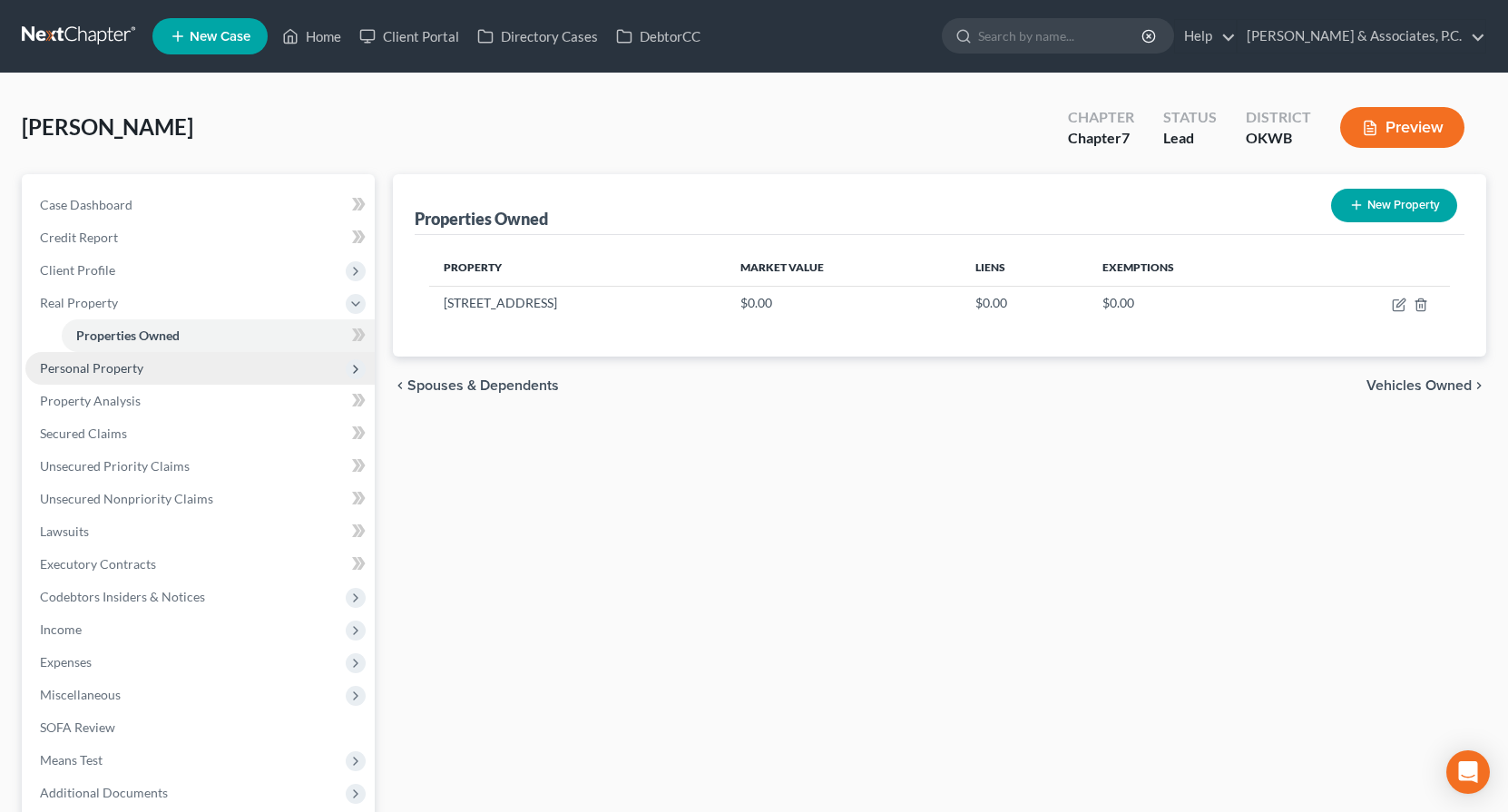
click at [160, 373] on span "Personal Property" at bounding box center [200, 368] width 349 height 32
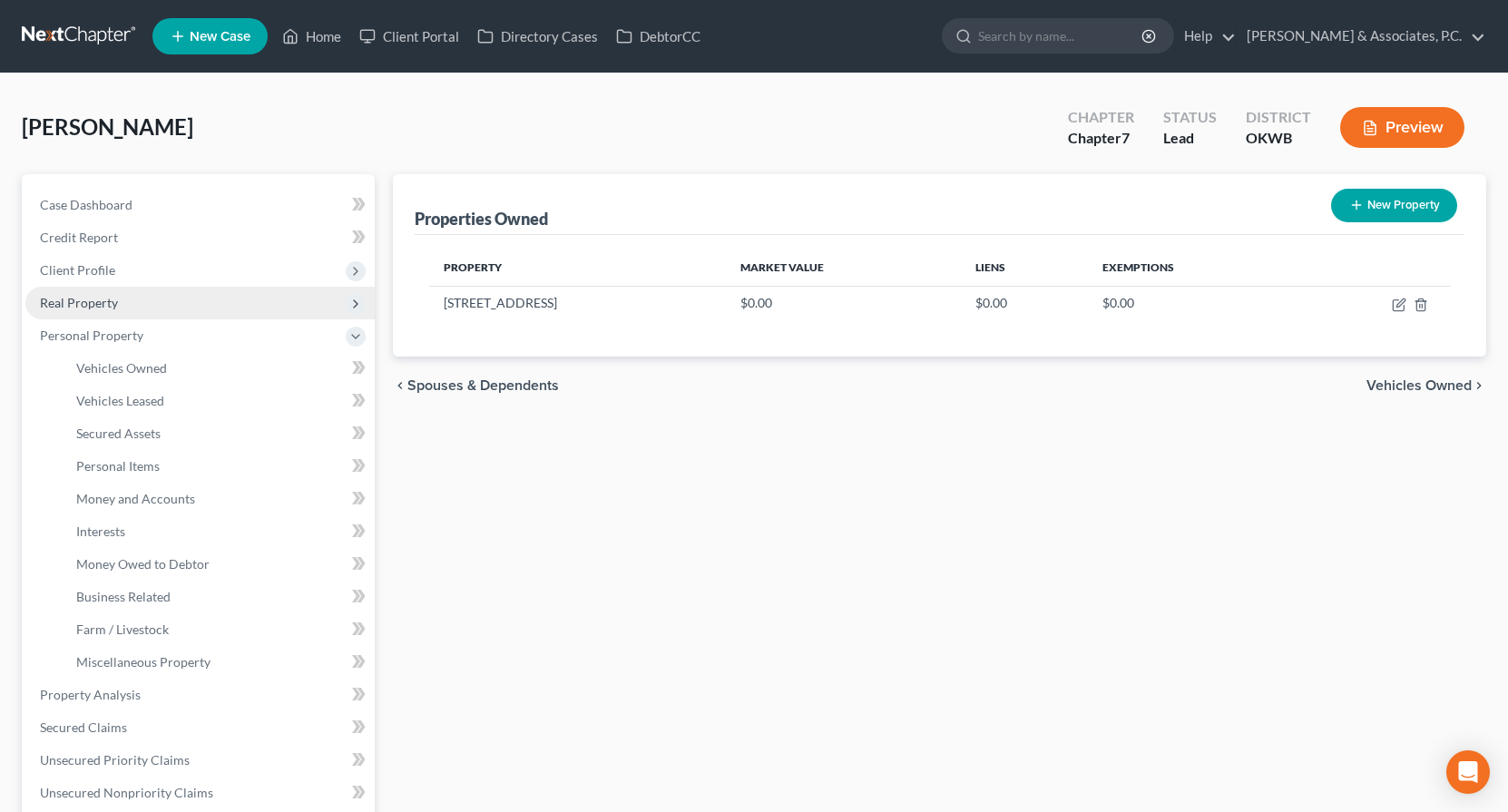
click at [93, 304] on span "Real Property" at bounding box center [79, 302] width 78 height 15
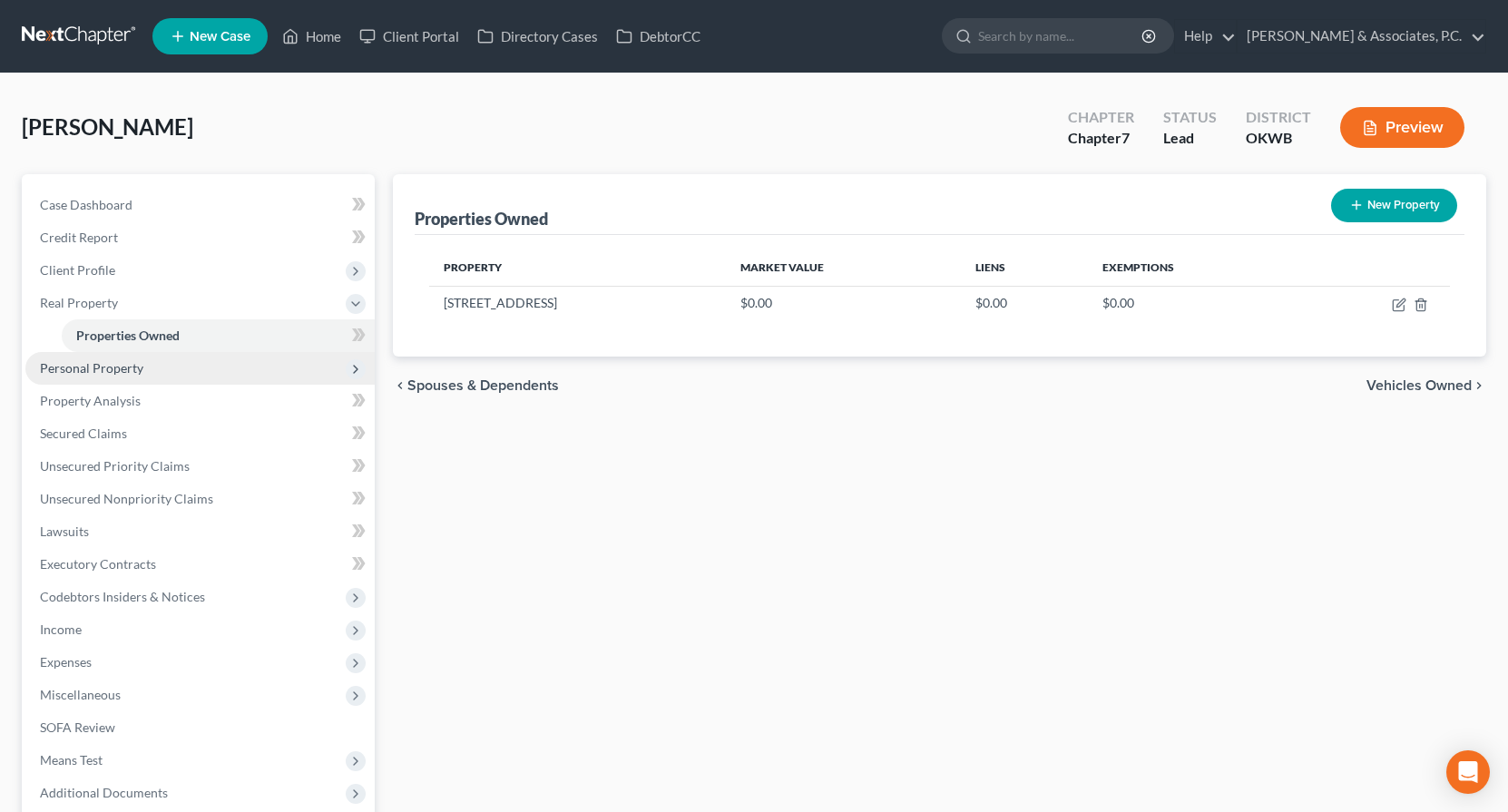
click at [123, 372] on span "Personal Property" at bounding box center [92, 368] width 104 height 15
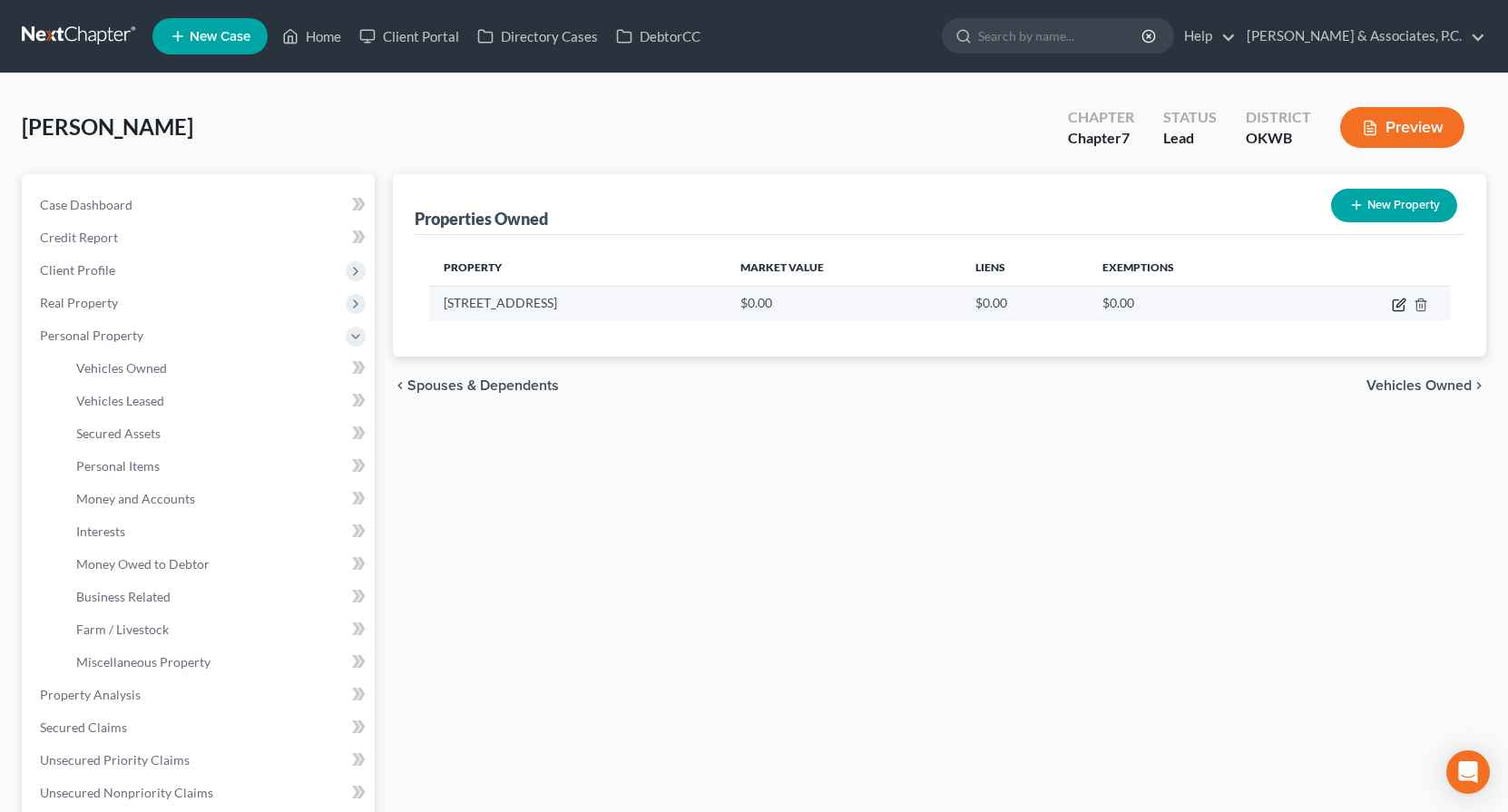
click at [1400, 308] on icon "button" at bounding box center [1398, 304] width 14 height 14
select select "37"
select select "36"
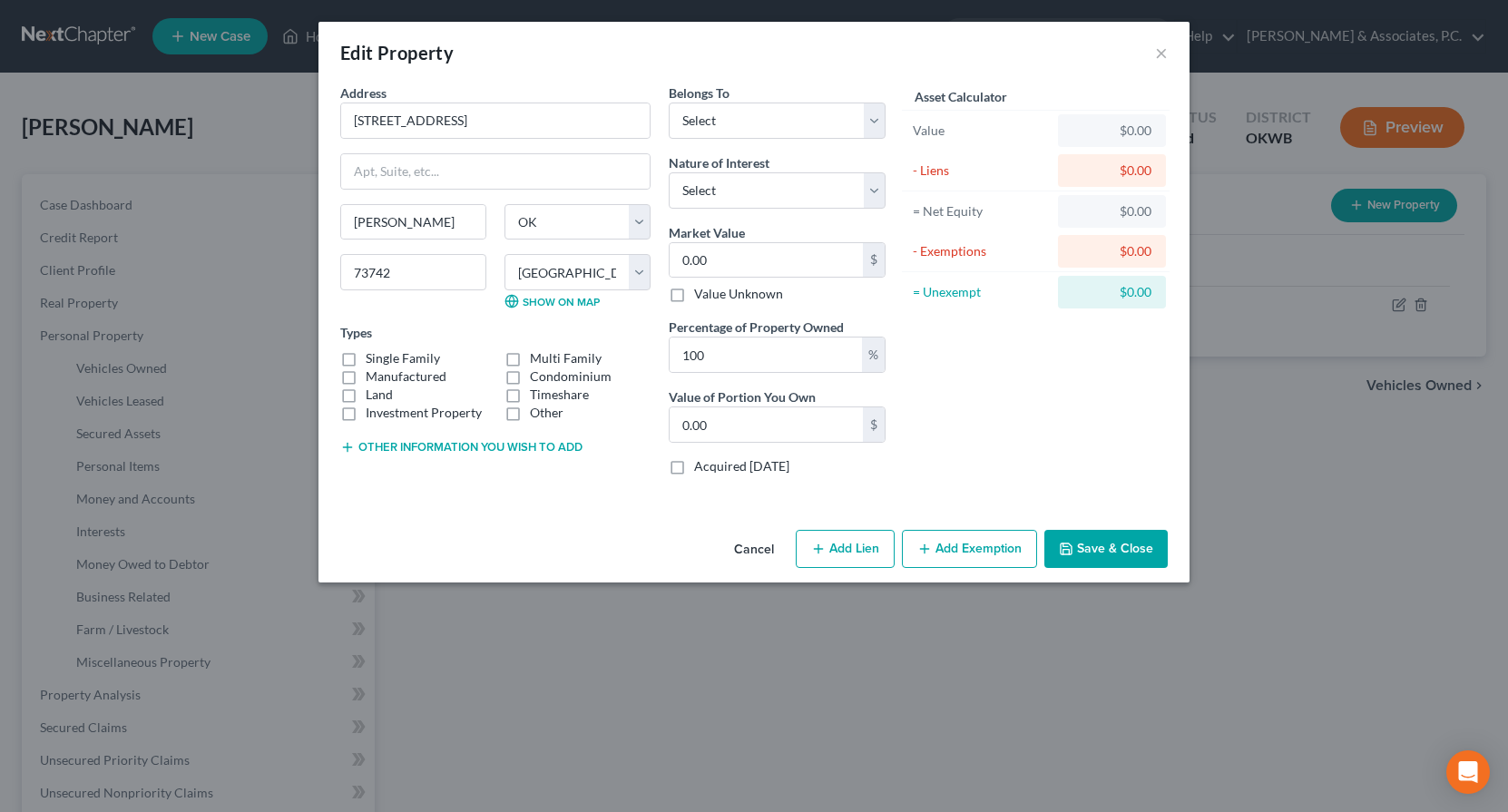
click at [981, 366] on div "Asset Calculator Value $0.00 - Liens $0.00 = Net Equity $0.00 - Exemptions $0.0…" at bounding box center [1036, 287] width 282 height 406
click at [1156, 54] on button "×" at bounding box center [1161, 52] width 12 height 22
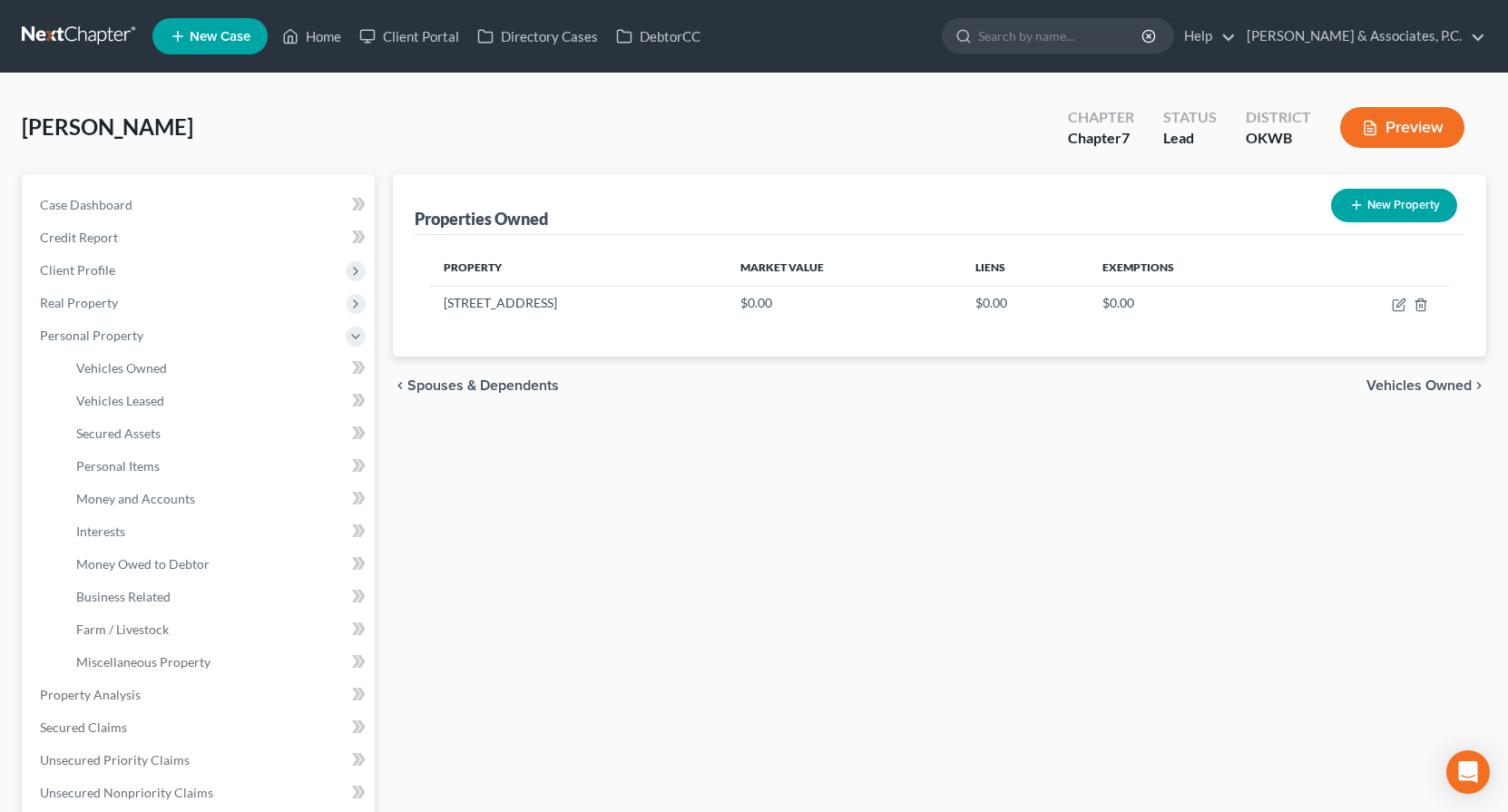
drag, startPoint x: 982, startPoint y: 677, endPoint x: 956, endPoint y: 675, distance: 26.1
click at [981, 677] on div "Properties Owned New Property Property Market Value Liens Exemptions 3645 North…" at bounding box center [940, 698] width 1112 height 1047
click at [1395, 300] on icon "button" at bounding box center [1398, 304] width 14 height 14
select select "37"
select select "36"
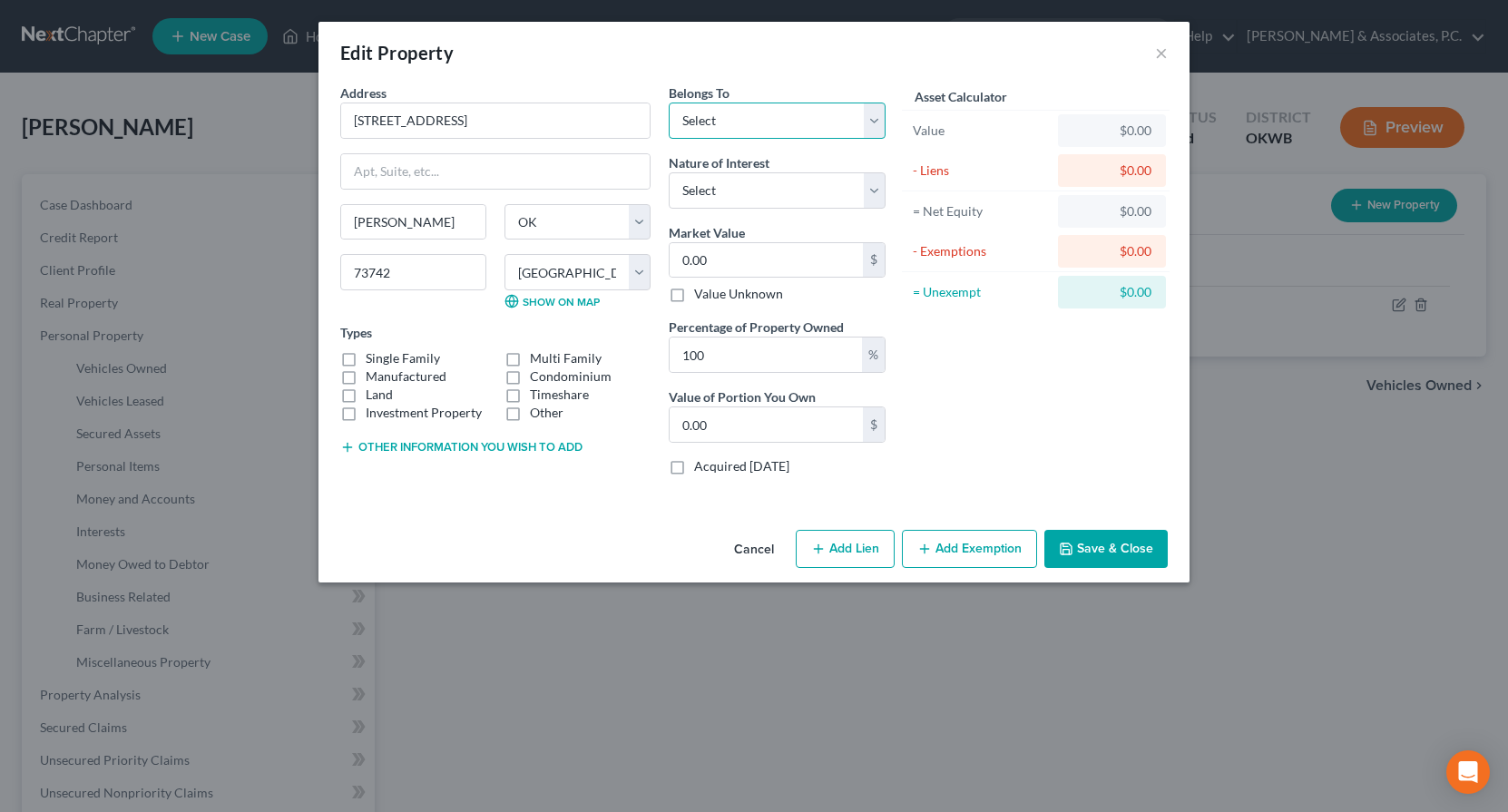
select select "0"
drag, startPoint x: 798, startPoint y: 268, endPoint x: 674, endPoint y: 265, distance: 124.0
click at [674, 265] on input "0.00" at bounding box center [765, 260] width 194 height 34
type input "1"
type input "1.00"
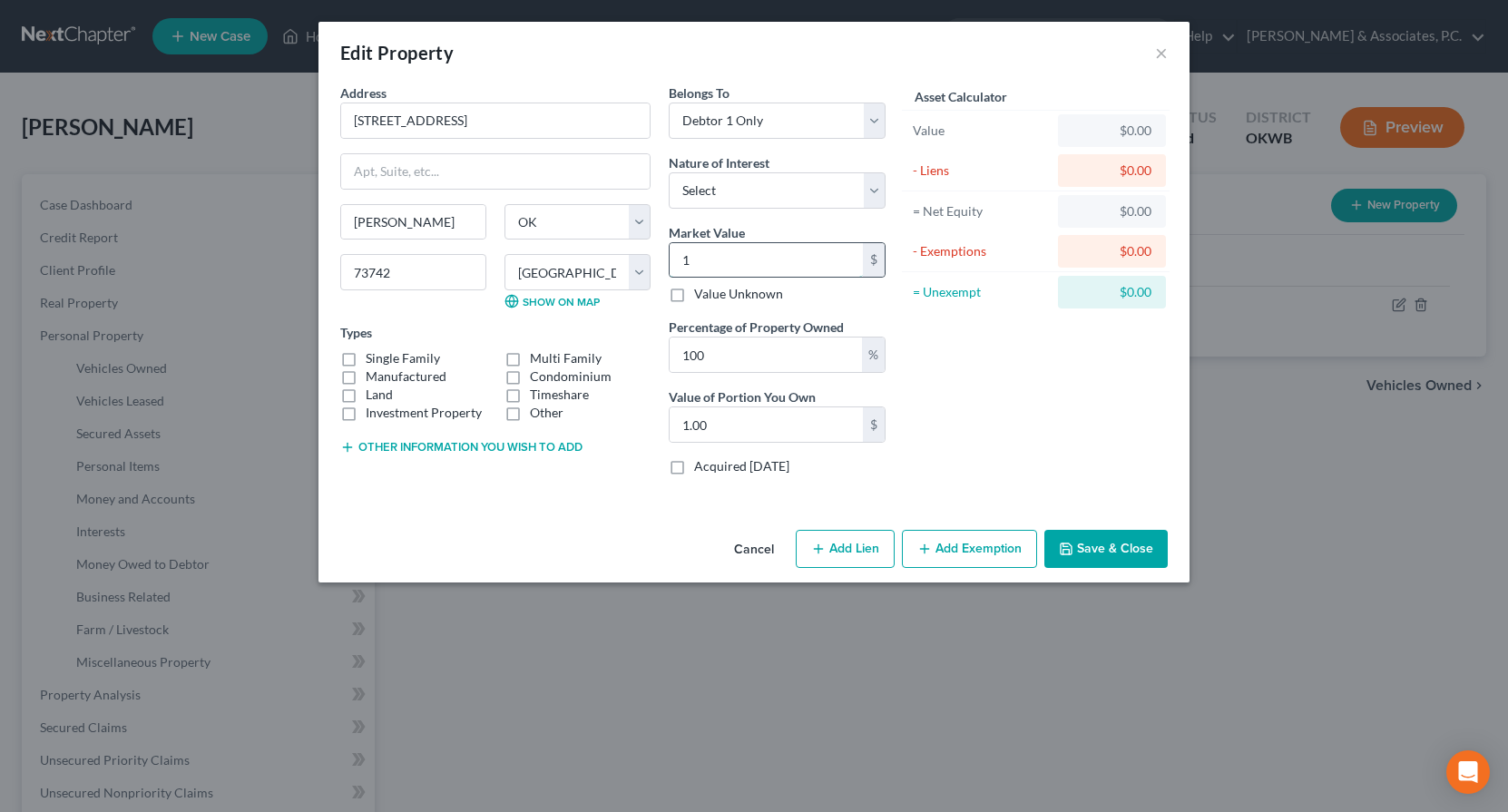
type input "13"
type input "13.00"
type input "130"
type input "130.00"
type input "1300"
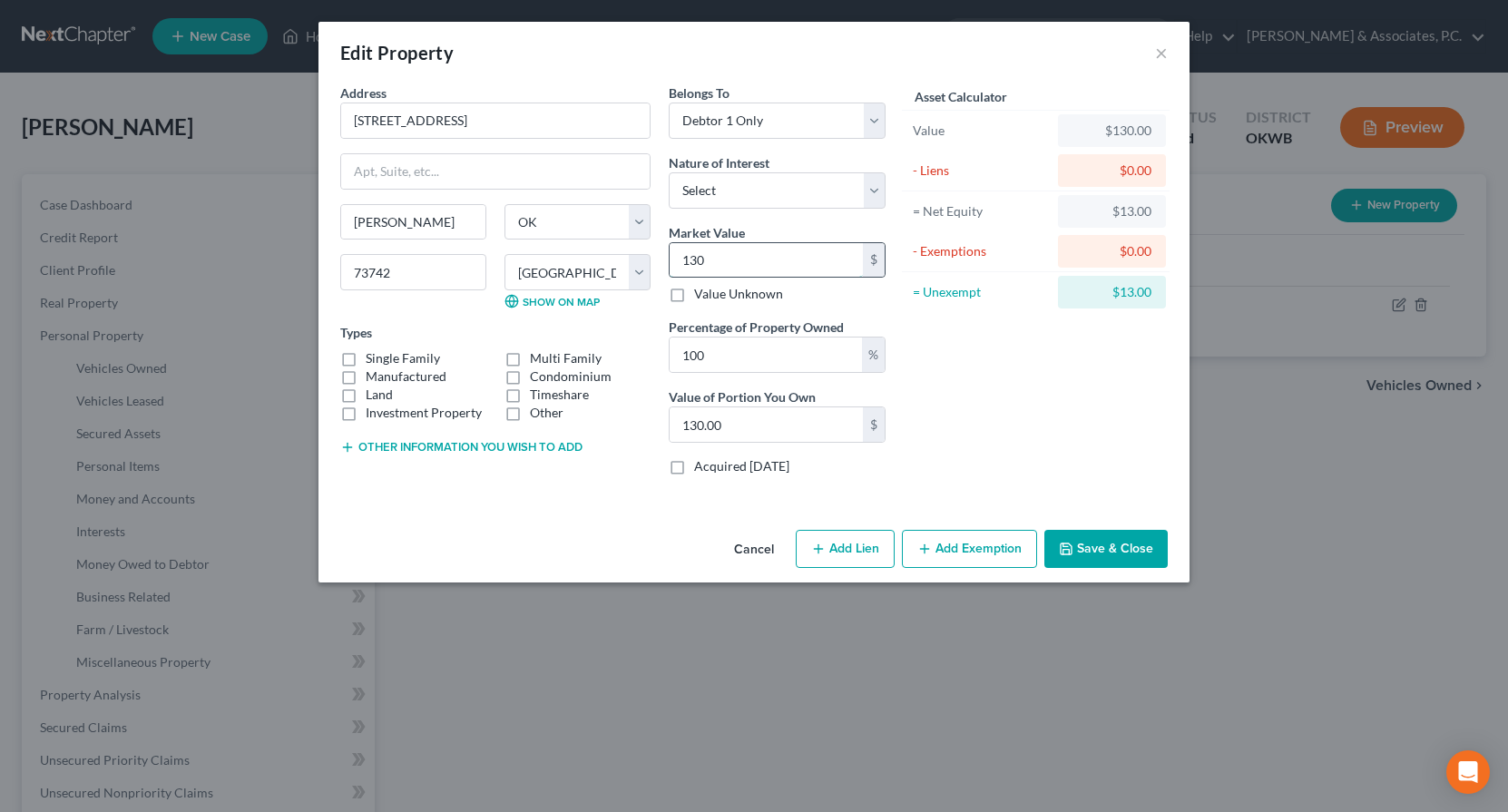
type input "1,300.00"
type input "1,3000"
type input "13,000.00"
type input "13,0000"
type input "130,000.00"
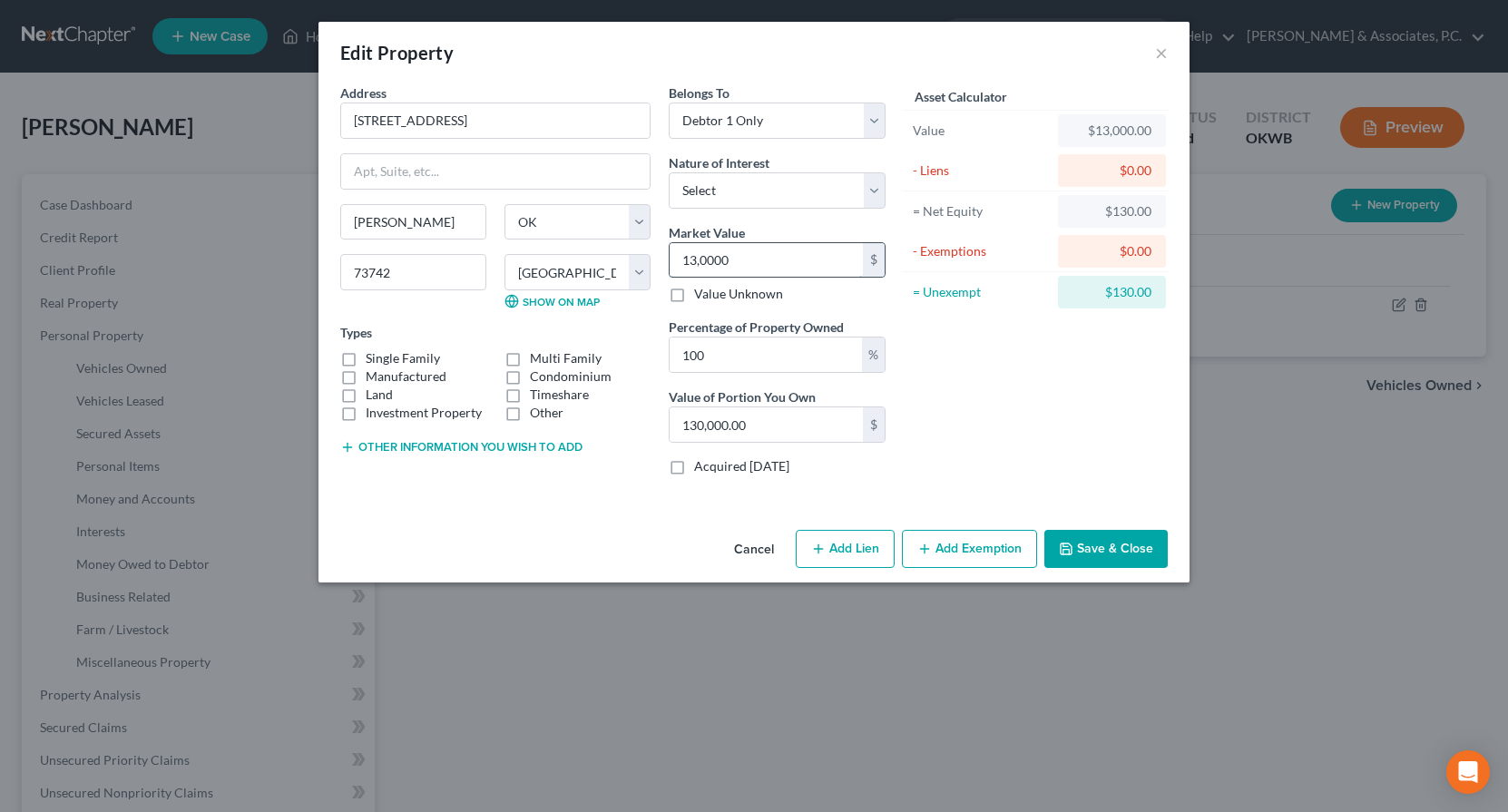
type input "130,000"
click at [936, 552] on button "Add Exemption" at bounding box center [969, 549] width 135 height 38
select select "2"
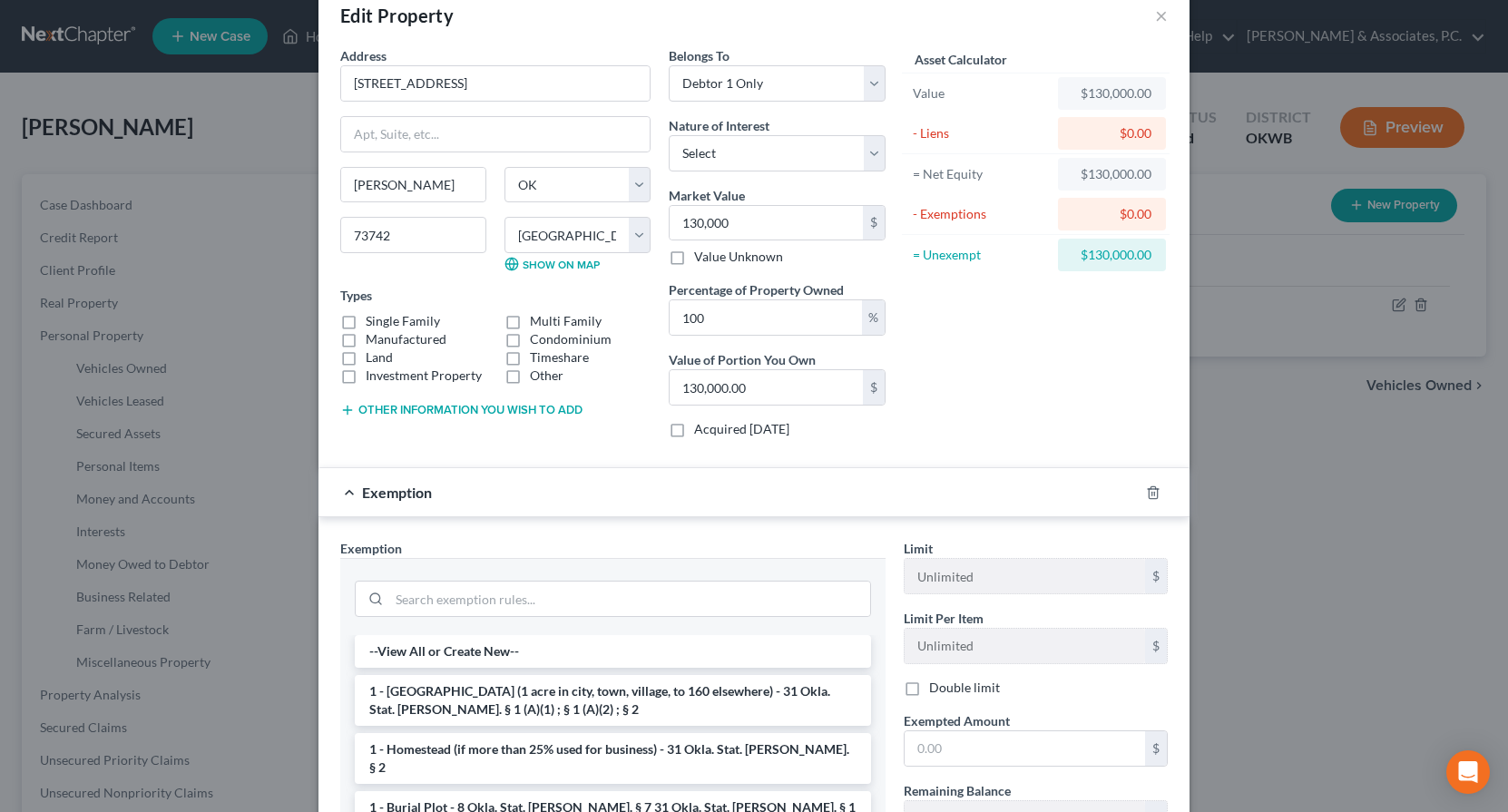
scroll to position [41, 0]
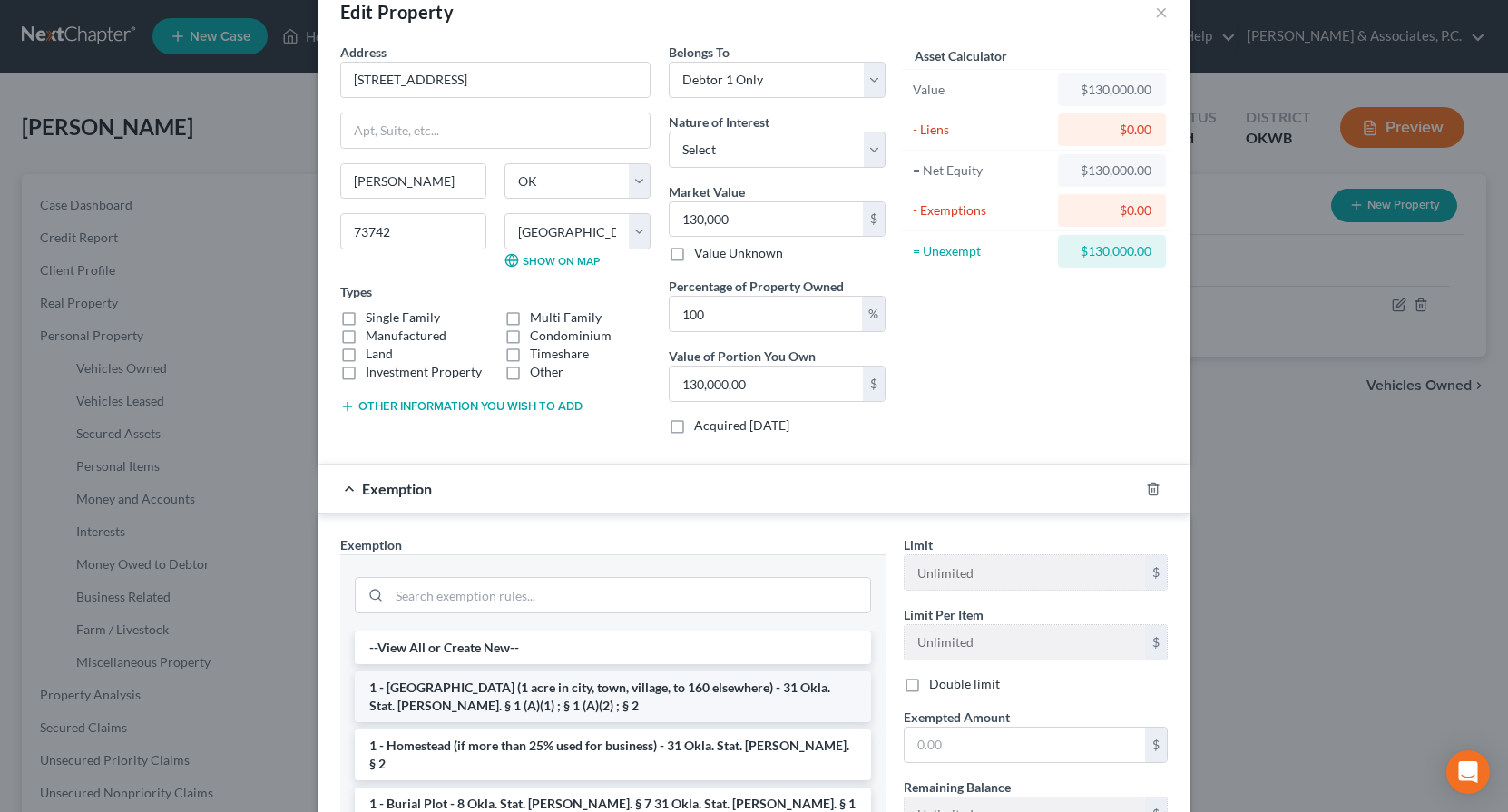
click at [518, 680] on li "1 - Homestead (1 acre in city, town, village, to 160 elsewhere) - 31 Okla. Stat…" at bounding box center [613, 696] width 517 height 51
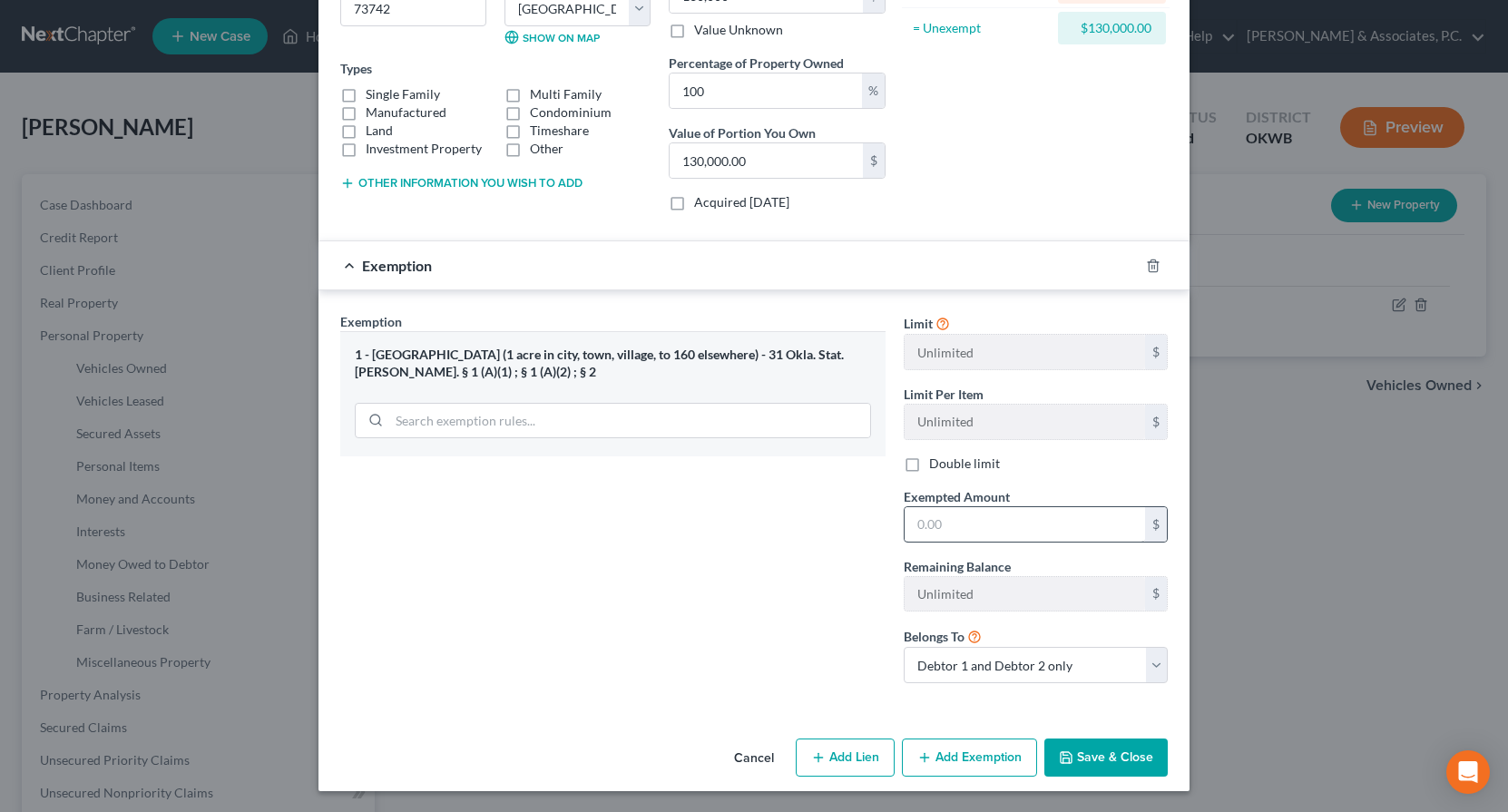
scroll to position [263, 0]
click at [976, 529] on input "text" at bounding box center [1025, 525] width 240 height 34
type input "130,000"
click at [1122, 749] on button "Save & Close" at bounding box center [1106, 759] width 123 height 38
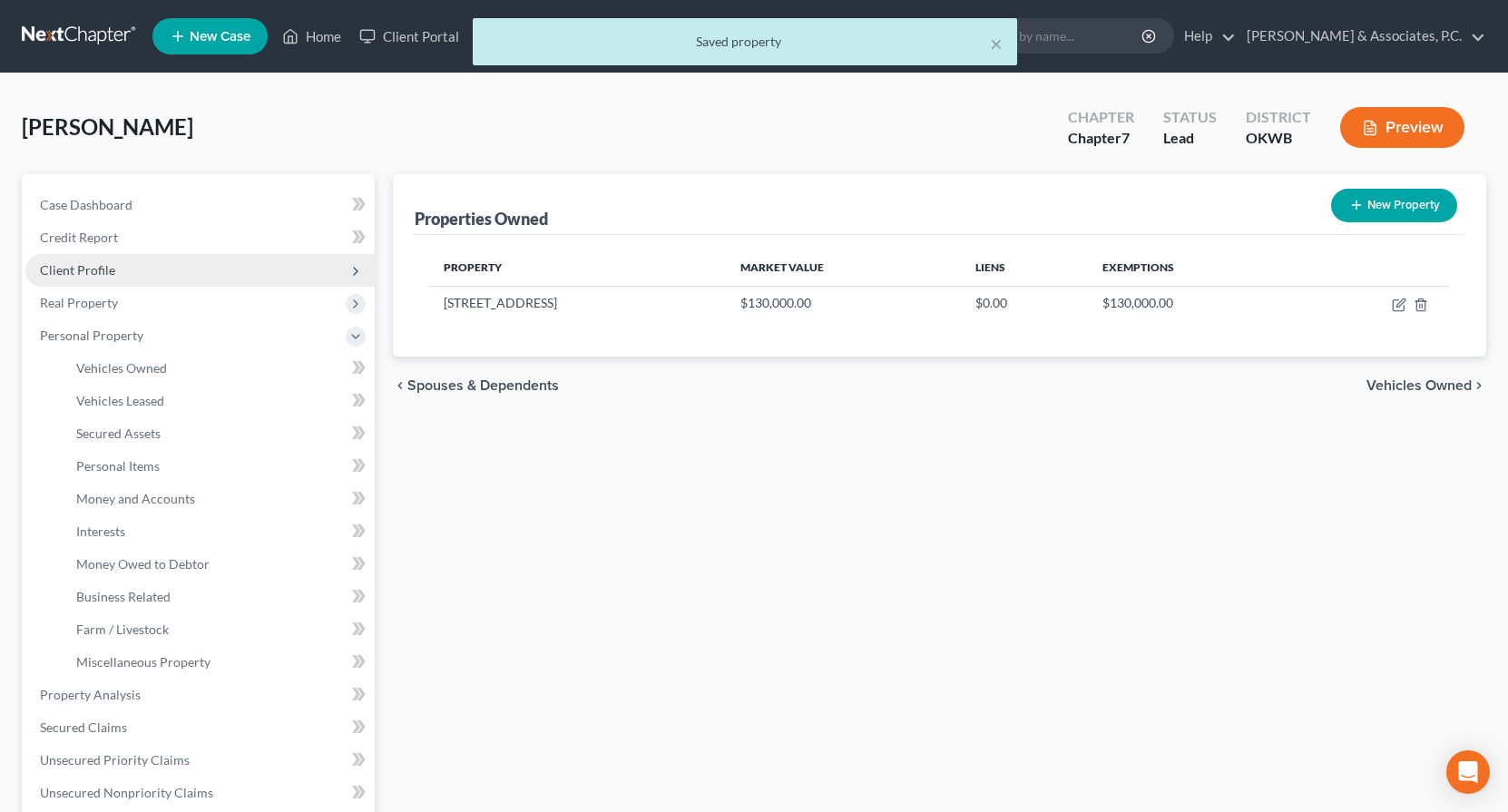
click at [60, 285] on span "Client Profile" at bounding box center [200, 271] width 349 height 32
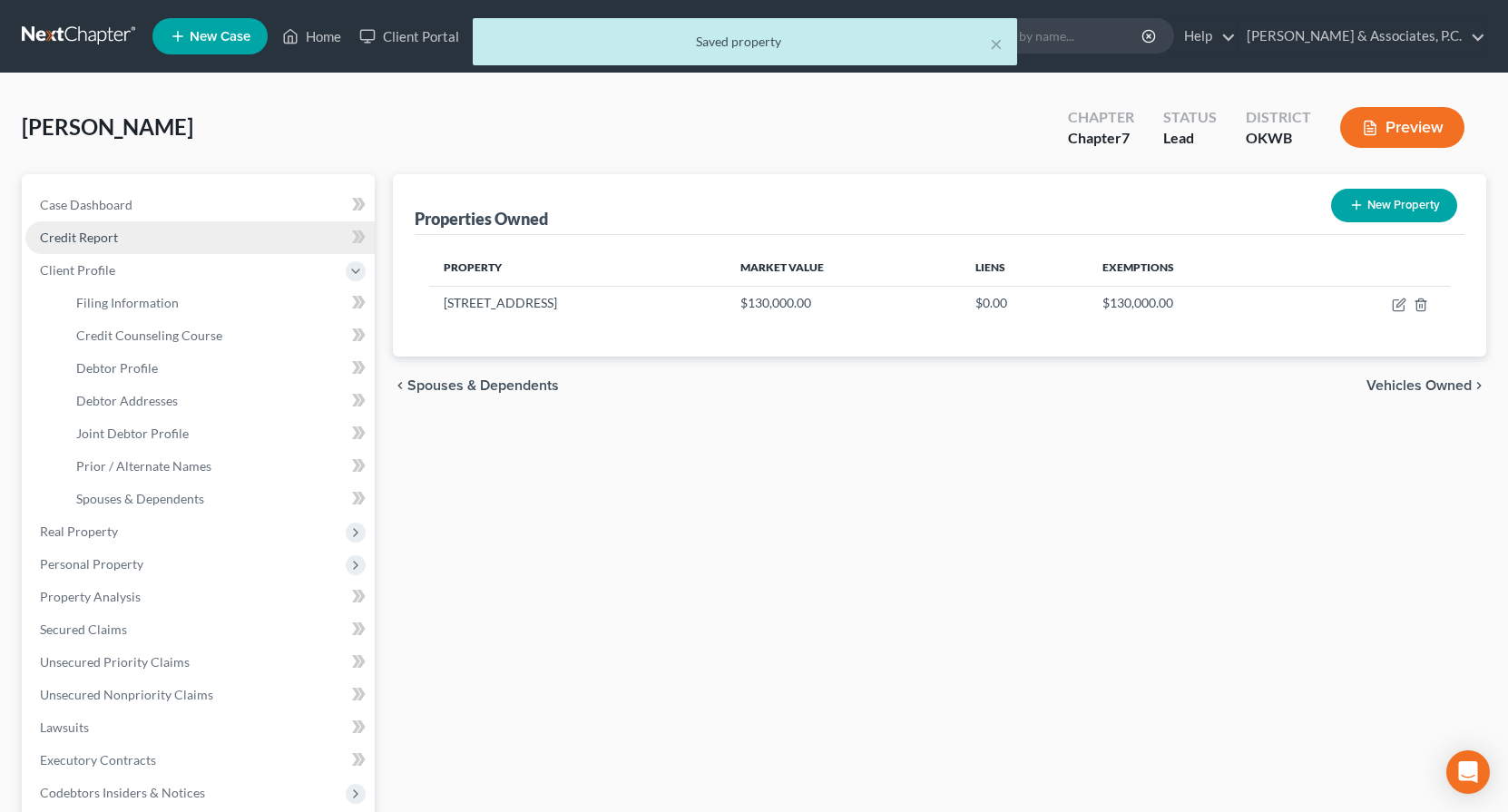
click at [84, 235] on span "Credit Report" at bounding box center [79, 237] width 78 height 15
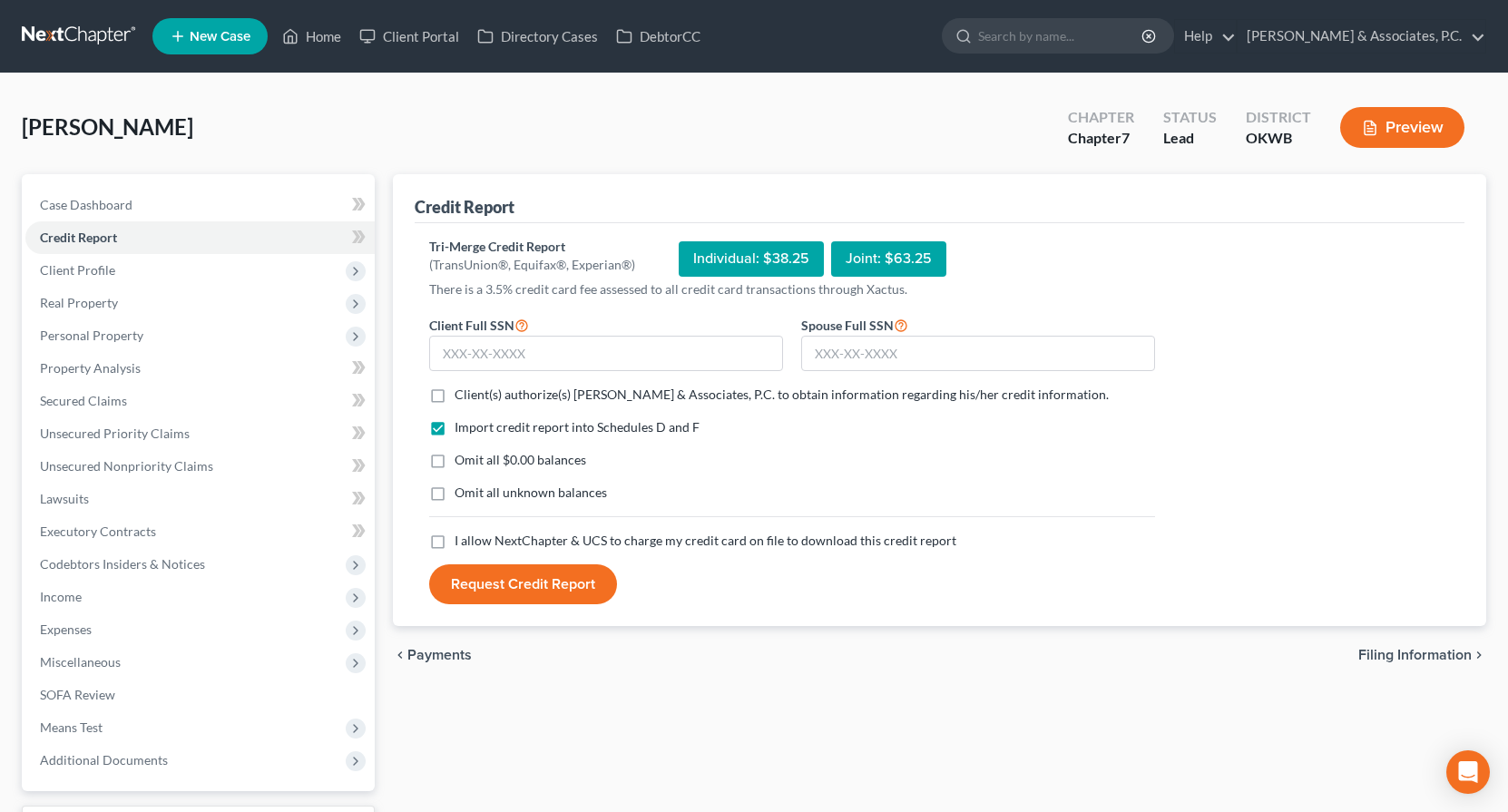
drag, startPoint x: 432, startPoint y: 396, endPoint x: 481, endPoint y: 422, distance: 55.5
click at [455, 396] on label "Client(s) authorize(s) McBride & Associates, P.C. to obtain information regardi…" at bounding box center [782, 395] width 654 height 18
click at [462, 396] on input "Client(s) authorize(s) McBride & Associates, P.C. to obtain information regardi…" at bounding box center [468, 392] width 11 height 11
checkbox input "true"
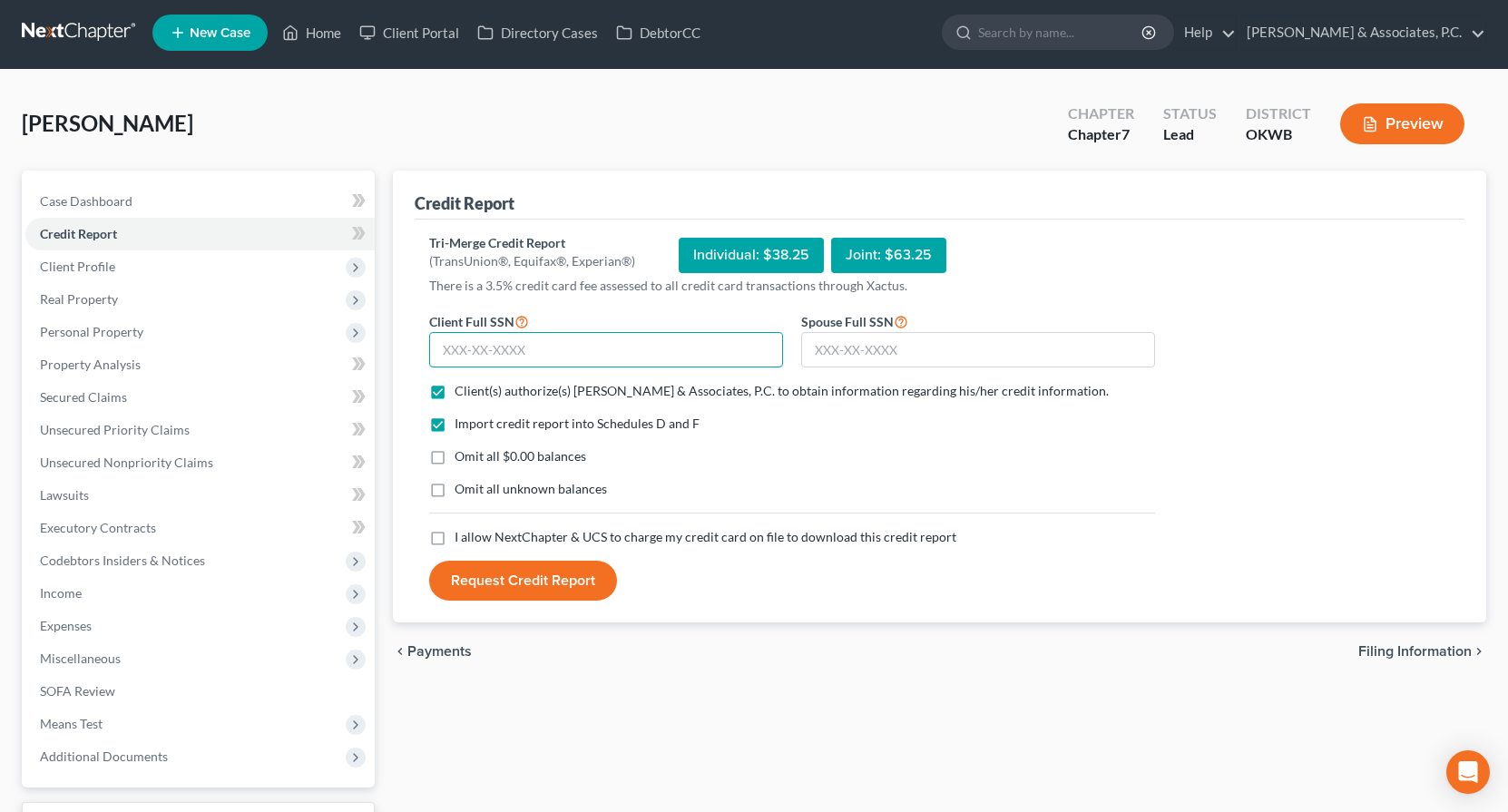
scroll to position [-1, 0]
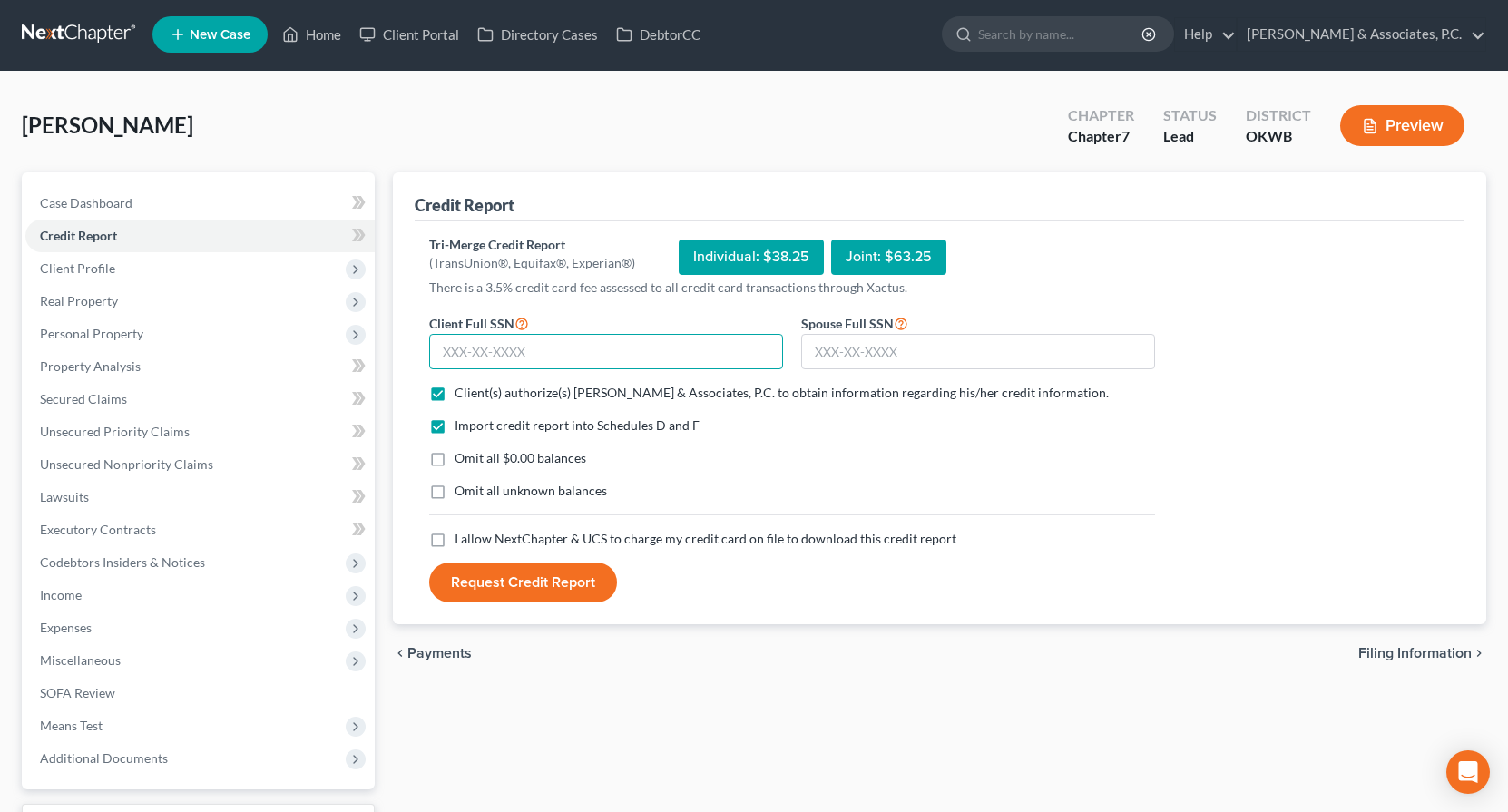
click at [594, 346] on input "text" at bounding box center [605, 352] width 354 height 36
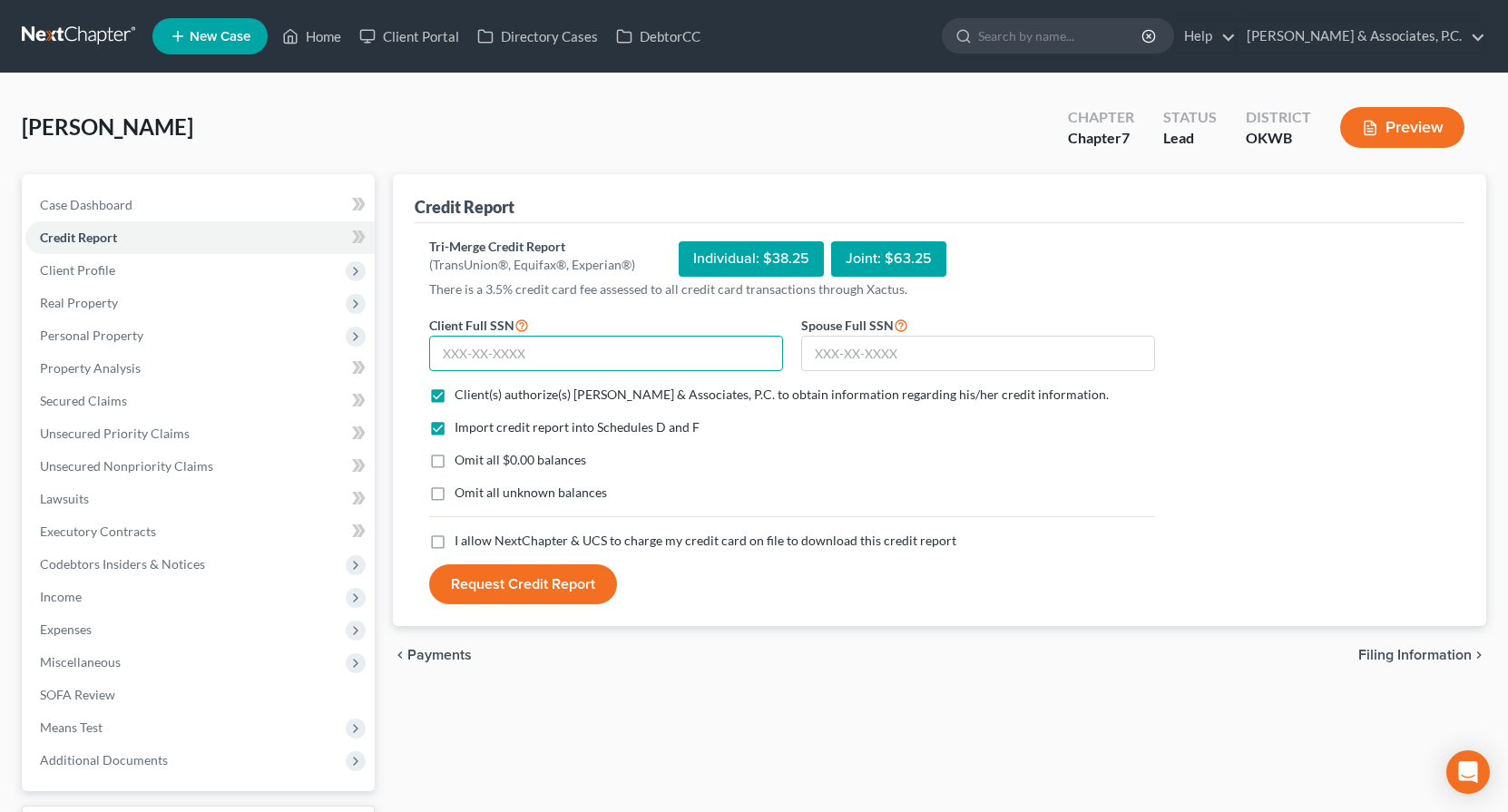
scroll to position [0, 0]
type input "638-50-4372"
click at [1026, 349] on input "text" at bounding box center [978, 354] width 354 height 36
type input "466-85-9940"
click at [455, 539] on label "I allow NextChapter & UCS to charge my credit card on file to download this cre…" at bounding box center [705, 540] width 501 height 18
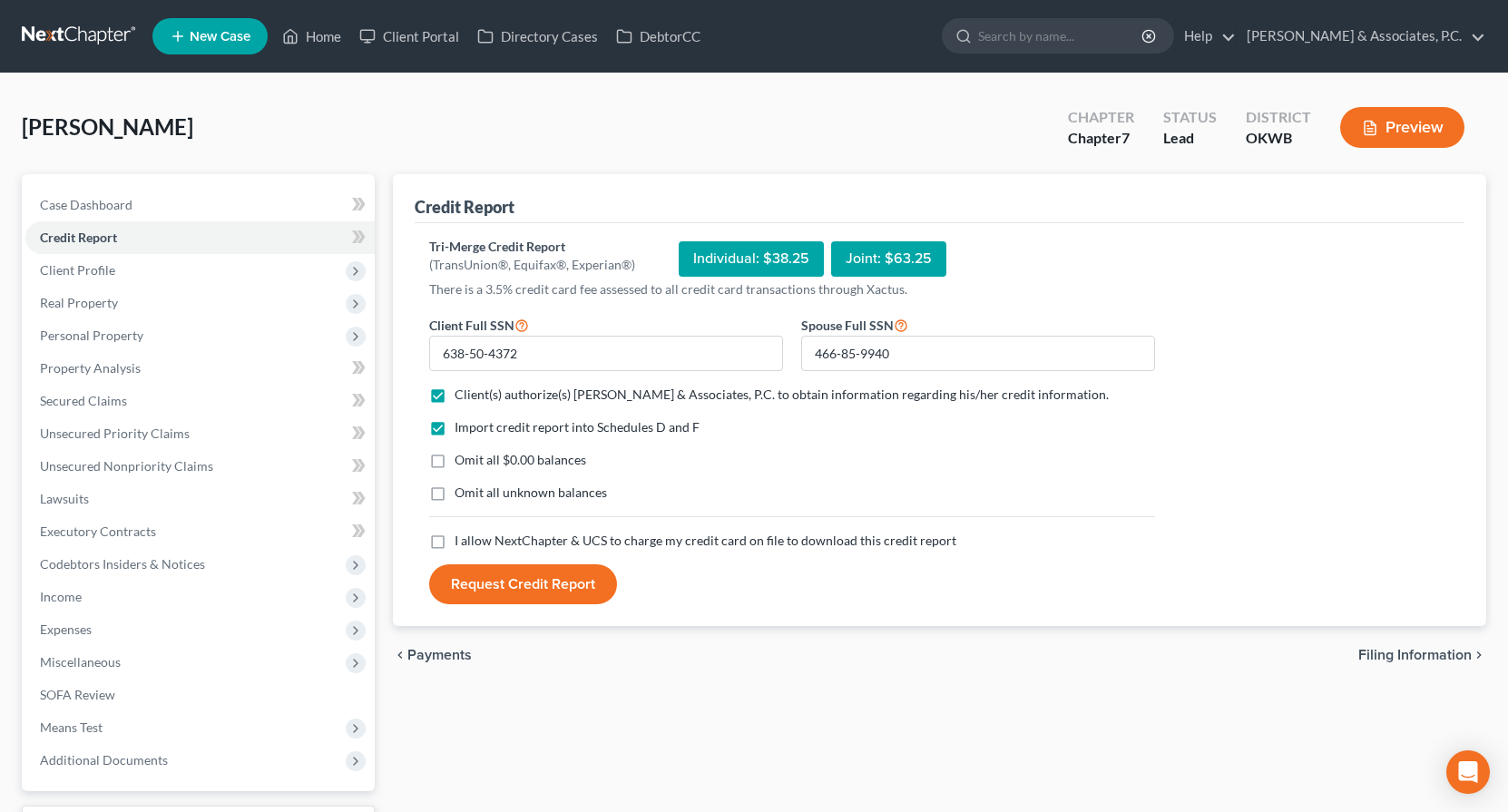
click at [462, 539] on input "I allow NextChapter & UCS to charge my credit card on file to download this cre…" at bounding box center [468, 538] width 11 height 11
checkbox input "true"
click at [483, 577] on button "Request Credit Report" at bounding box center [522, 584] width 188 height 40
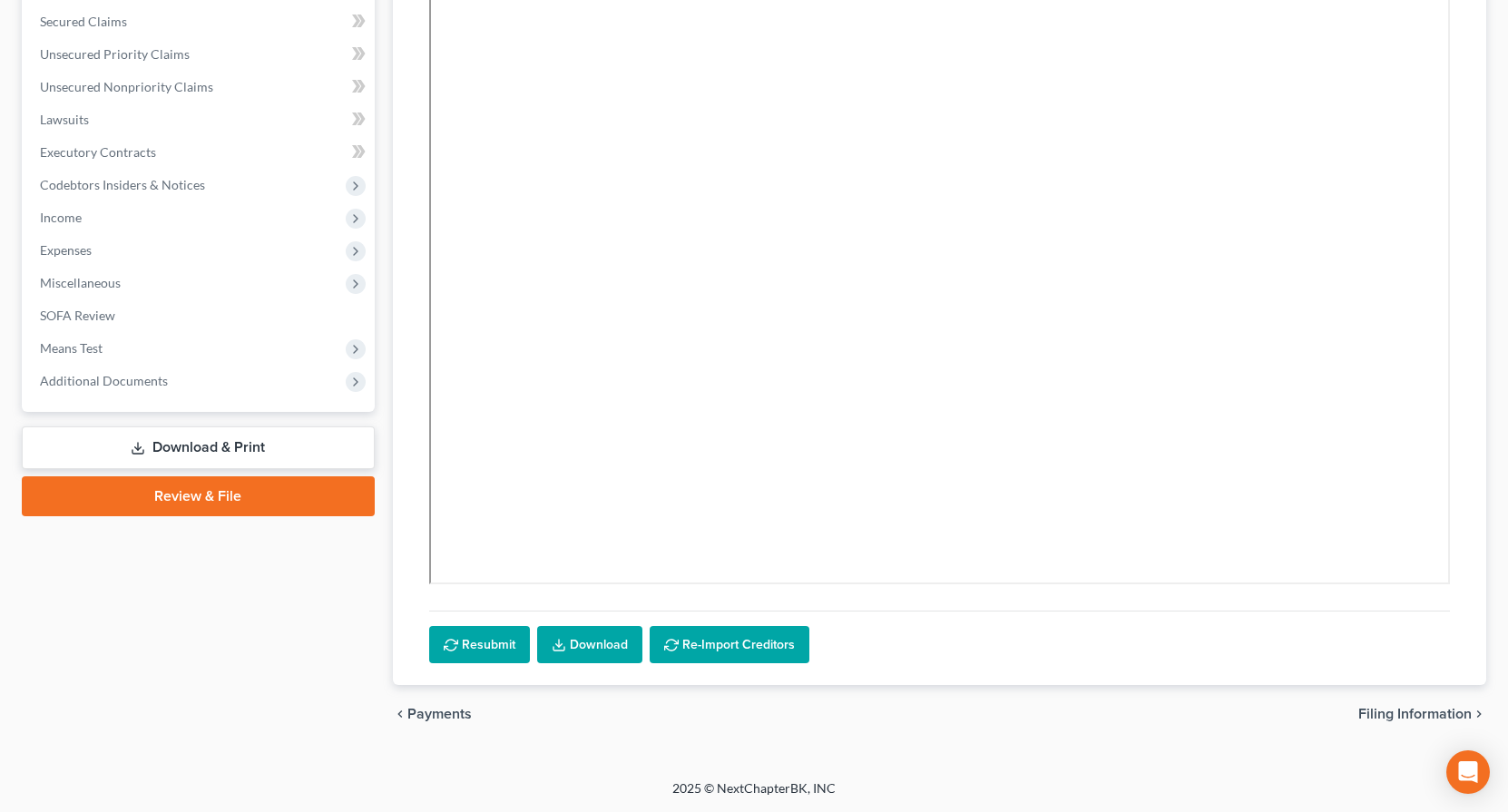
scroll to position [379, 0]
click at [562, 648] on icon at bounding box center [559, 644] width 14 height 14
